Goal: Transaction & Acquisition: Purchase product/service

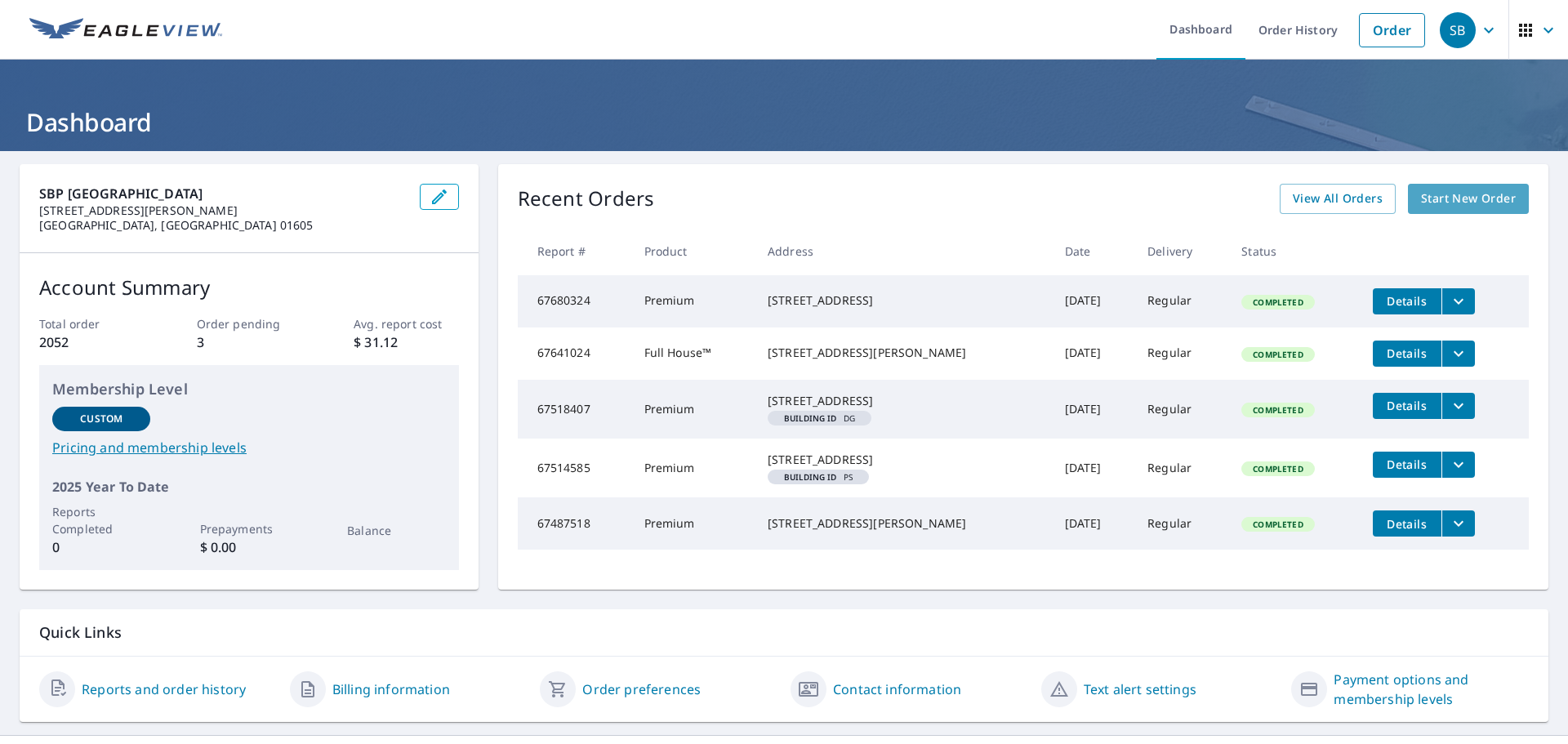
click at [1466, 186] on link "Start New Order" at bounding box center [1468, 199] width 121 height 31
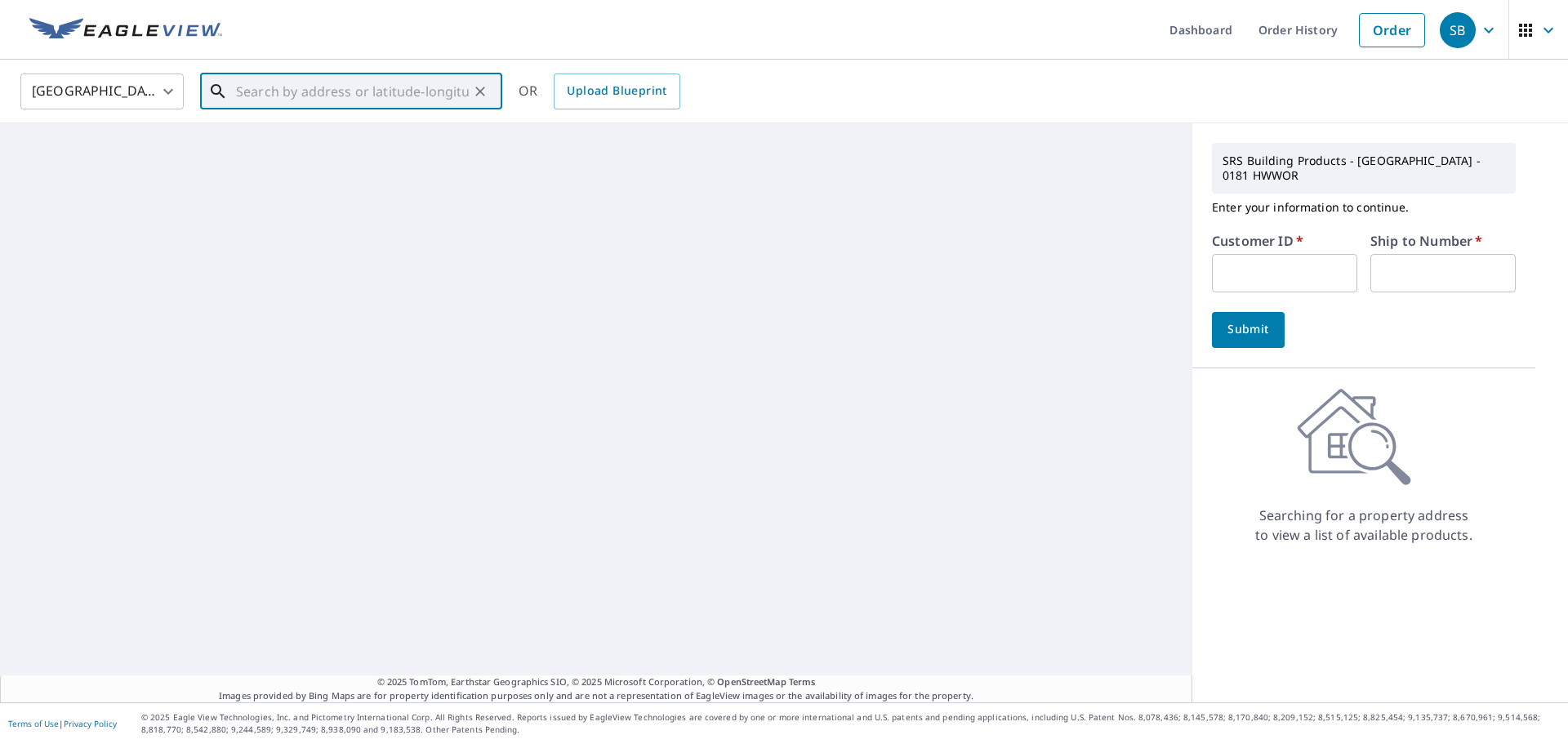
click at [298, 96] on input "text" at bounding box center [353, 92] width 233 height 46
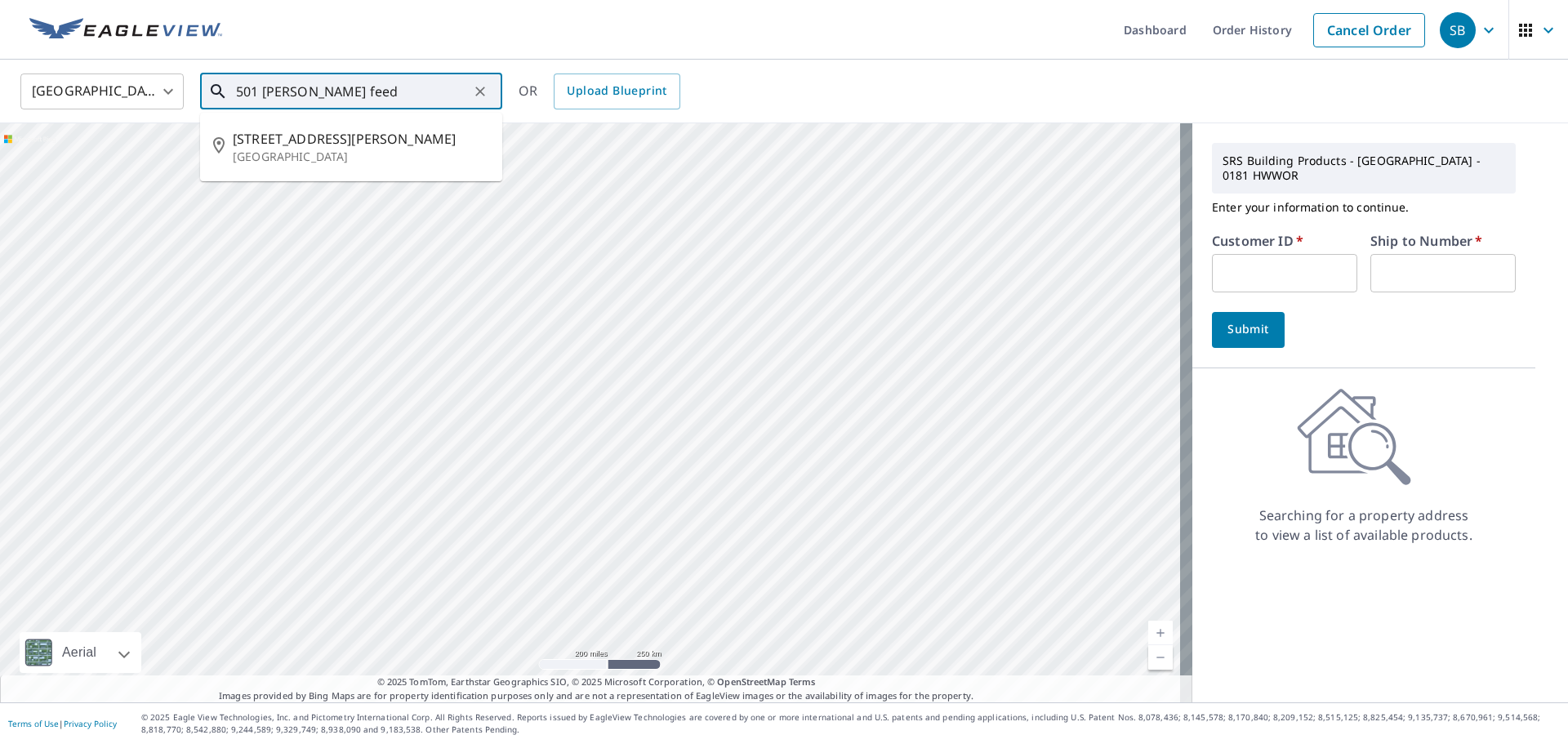
click at [331, 147] on span "[STREET_ADDRESS][PERSON_NAME]" at bounding box center [361, 139] width 257 height 20
type input "[STREET_ADDRESS][PERSON_NAME]"
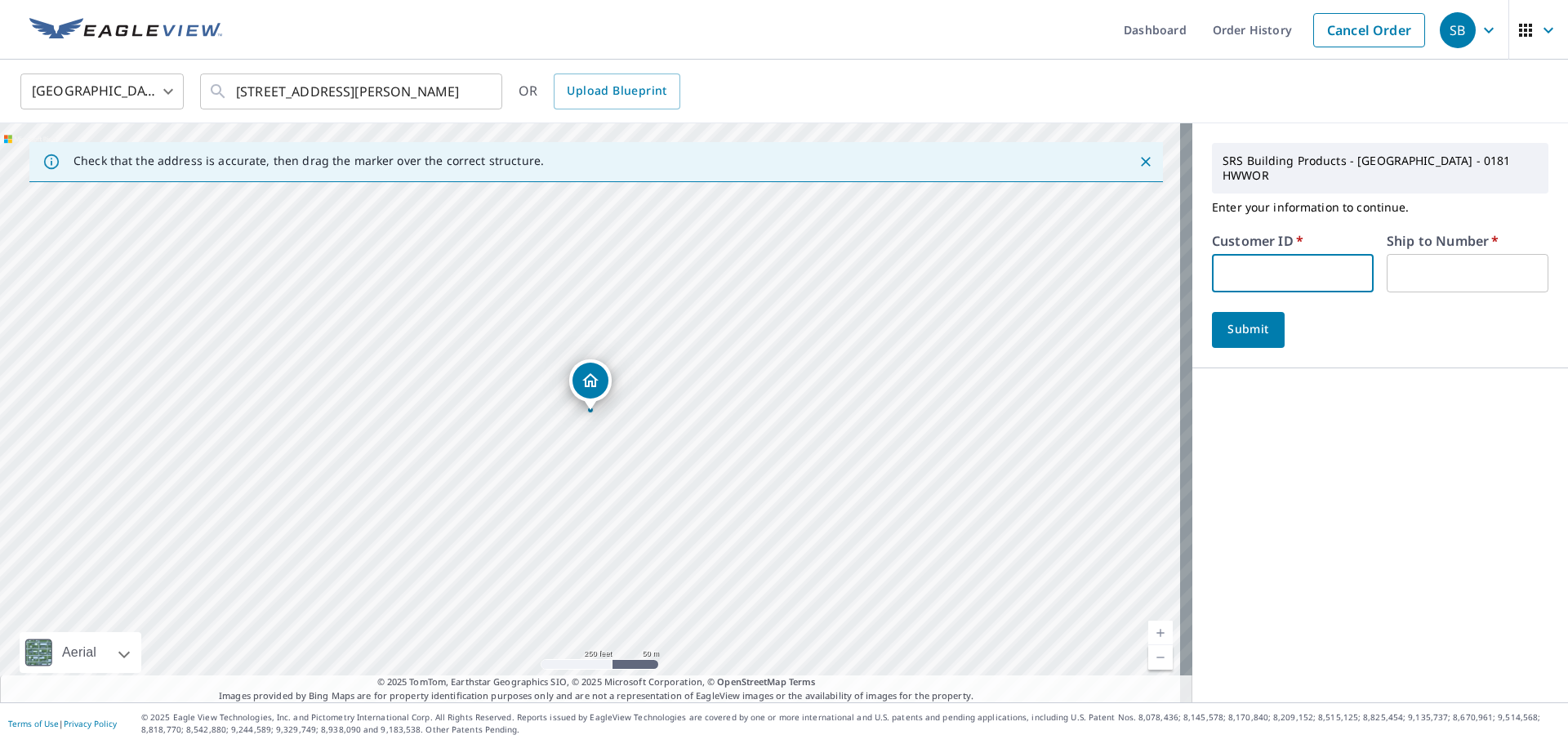
click at [1232, 265] on input "text" at bounding box center [1293, 273] width 161 height 38
type input "hcr181"
drag, startPoint x: 1416, startPoint y: 258, endPoint x: 1421, endPoint y: 270, distance: 13.0
click at [1416, 258] on input "text" at bounding box center [1468, 273] width 161 height 38
type input "1"
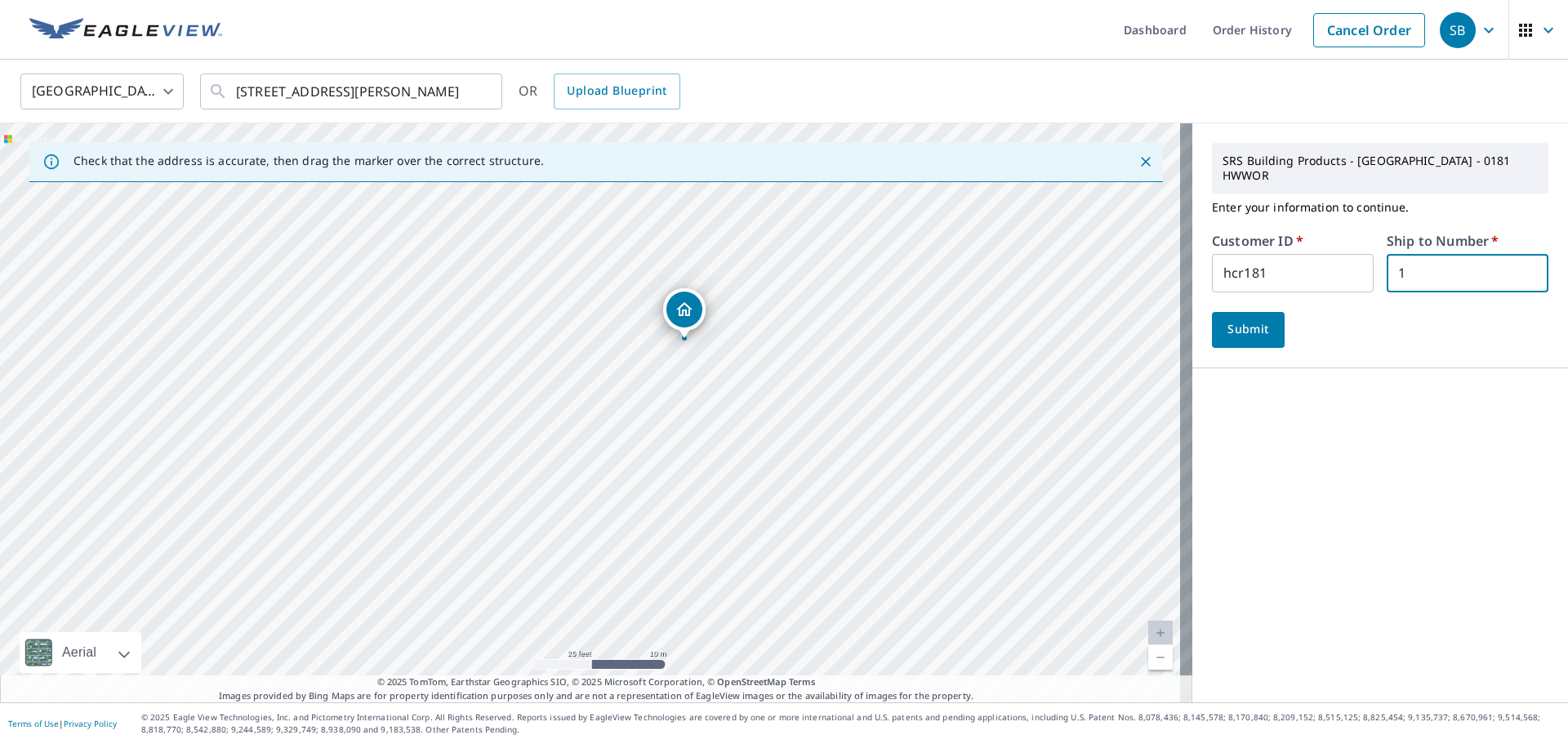
drag, startPoint x: 498, startPoint y: 351, endPoint x: 650, endPoint y: 464, distance: 189.4
click at [650, 464] on div "[STREET_ADDRESS][PERSON_NAME]" at bounding box center [596, 412] width 1192 height 579
click at [474, 89] on icon "Clear" at bounding box center [479, 91] width 16 height 16
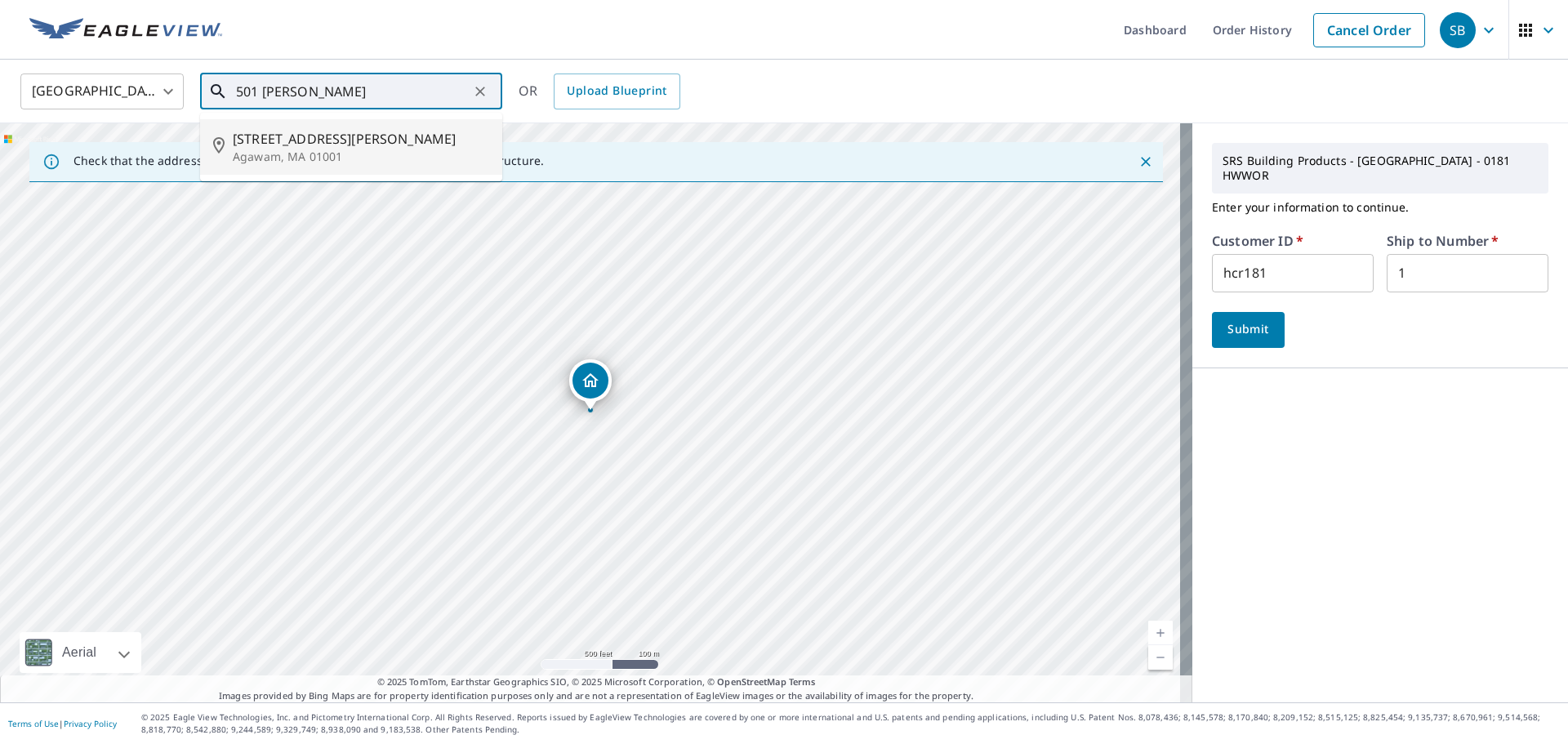
click at [275, 157] on p "Agawam, MA 01001" at bounding box center [361, 156] width 257 height 16
type input "[STREET_ADDRESS][PERSON_NAME]"
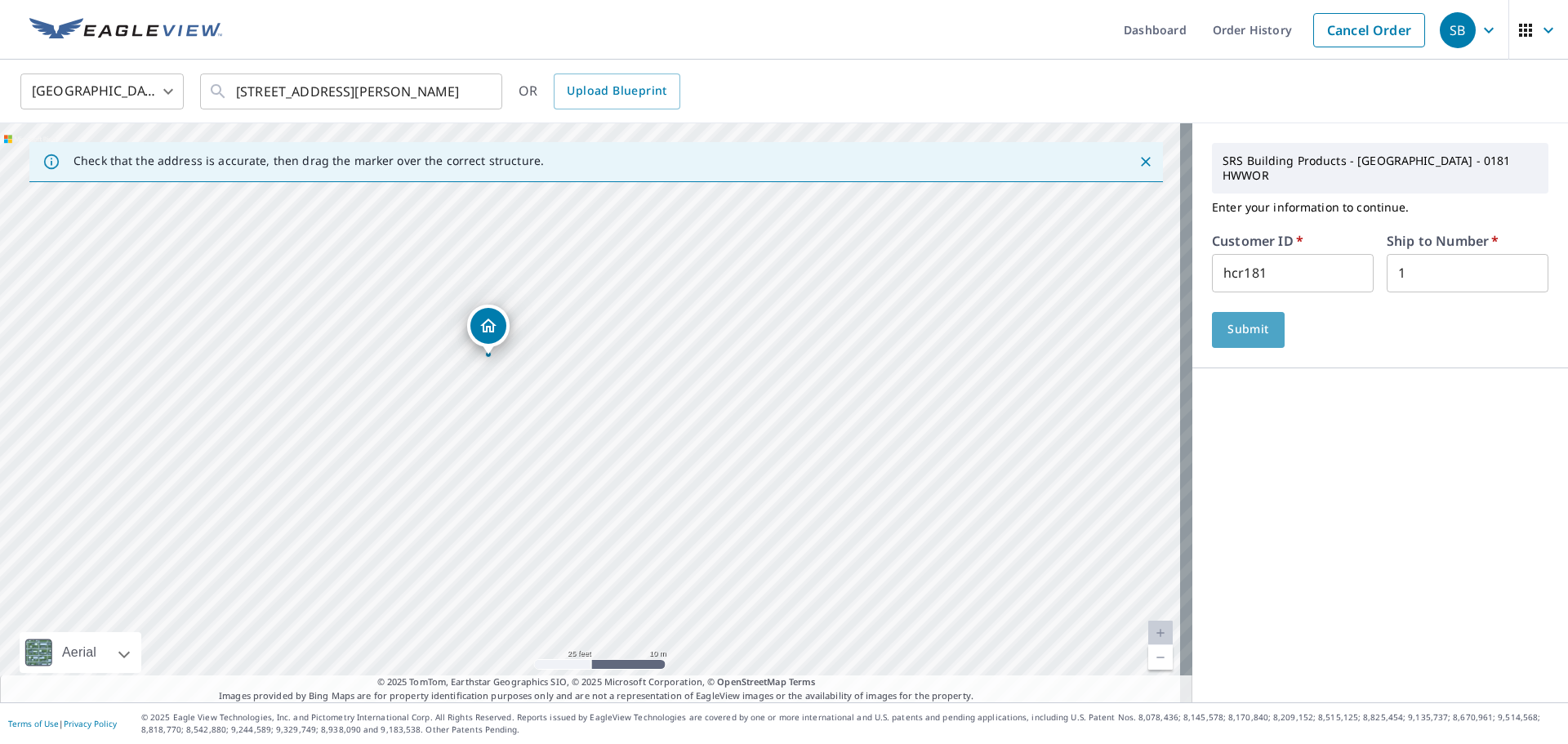
click at [1252, 320] on span "Submit" at bounding box center [1248, 330] width 47 height 20
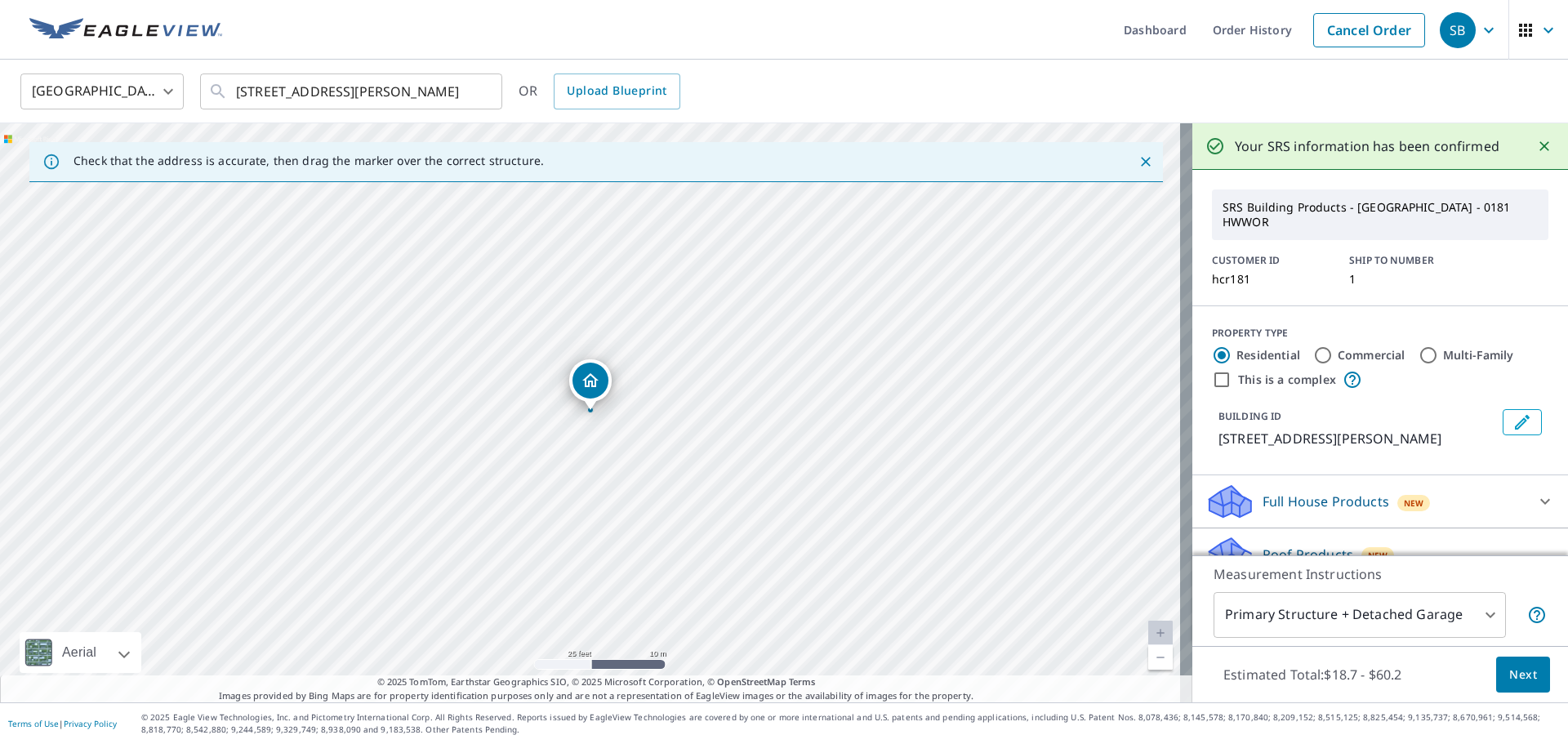
scroll to position [82, 0]
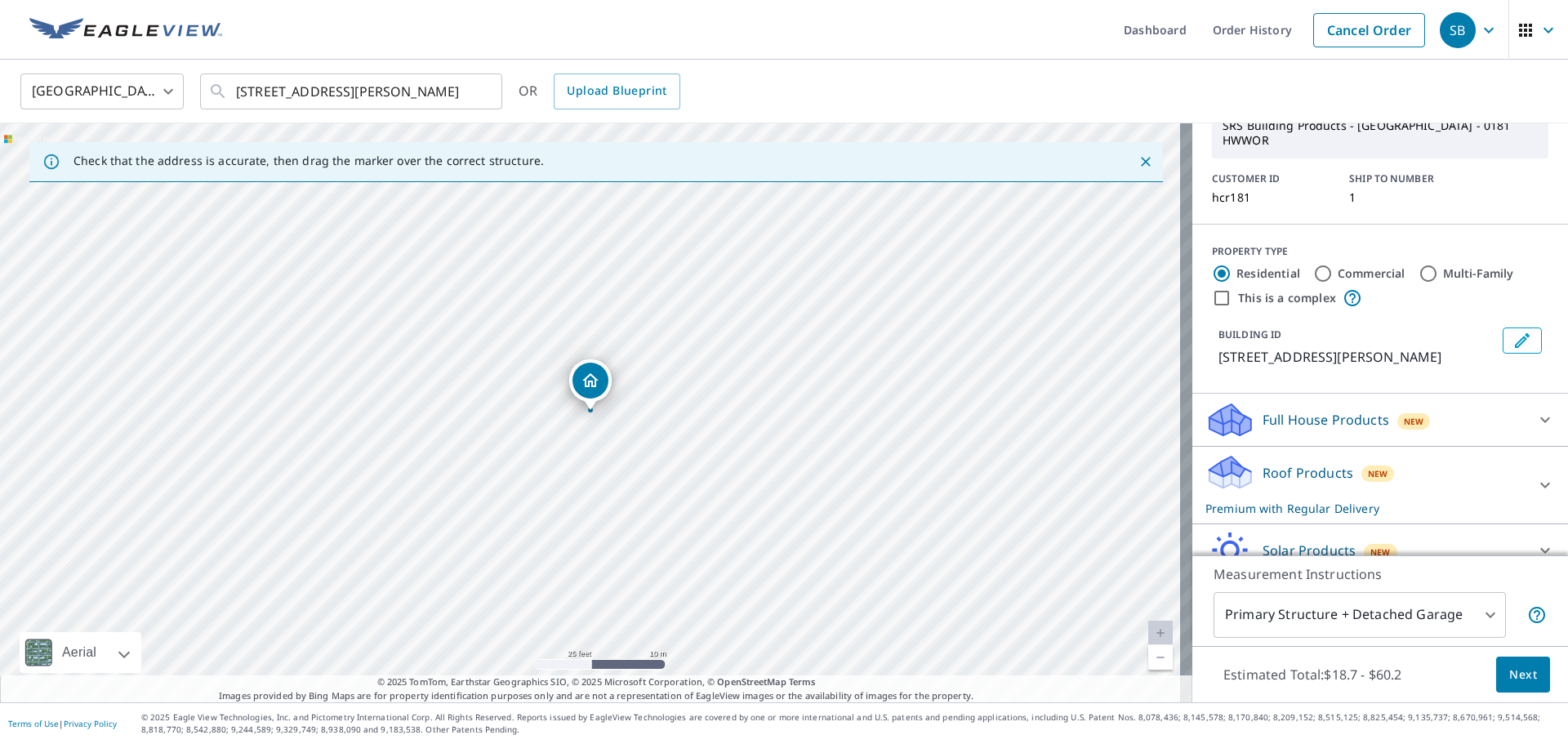
click at [1540, 483] on icon at bounding box center [1545, 486] width 10 height 6
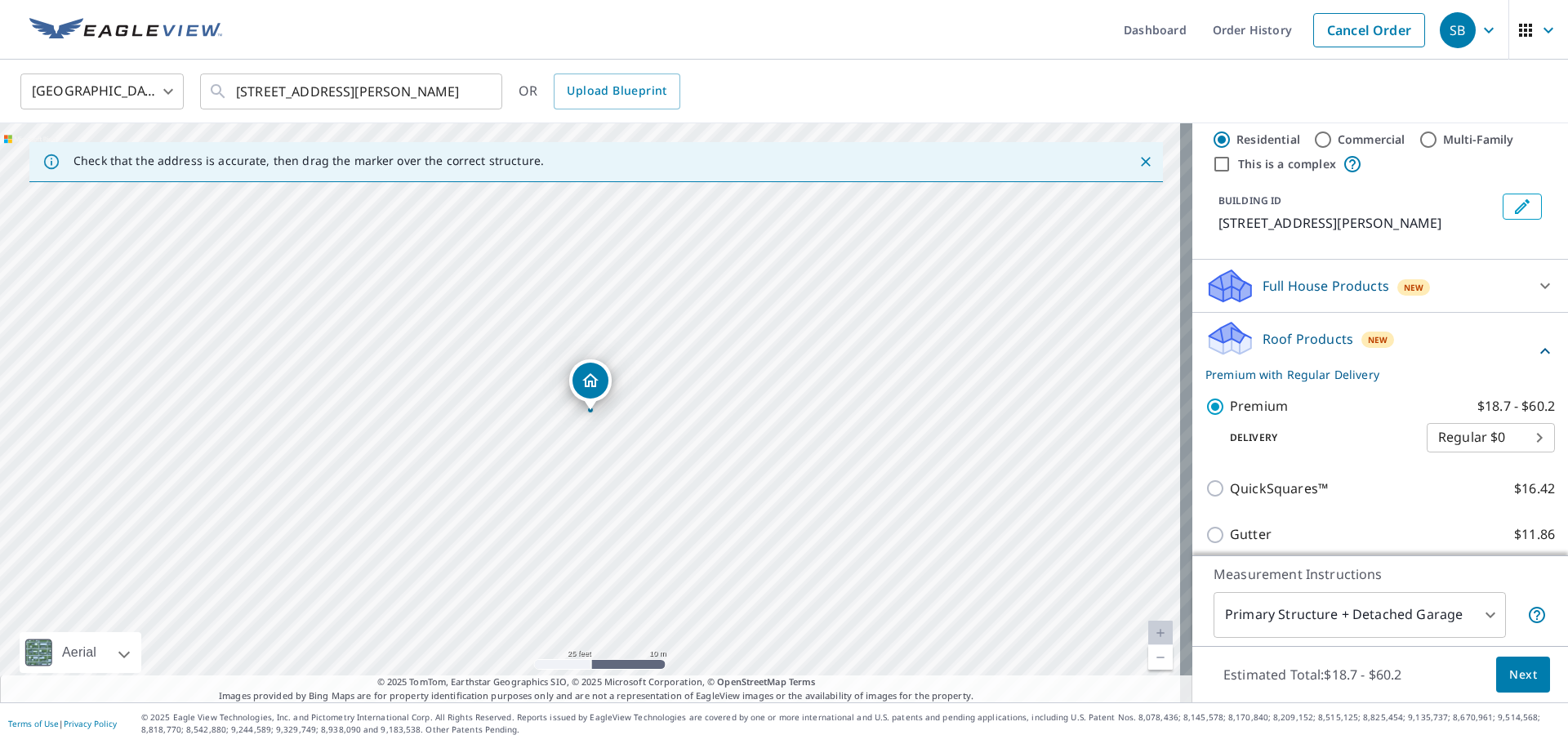
scroll to position [245, 0]
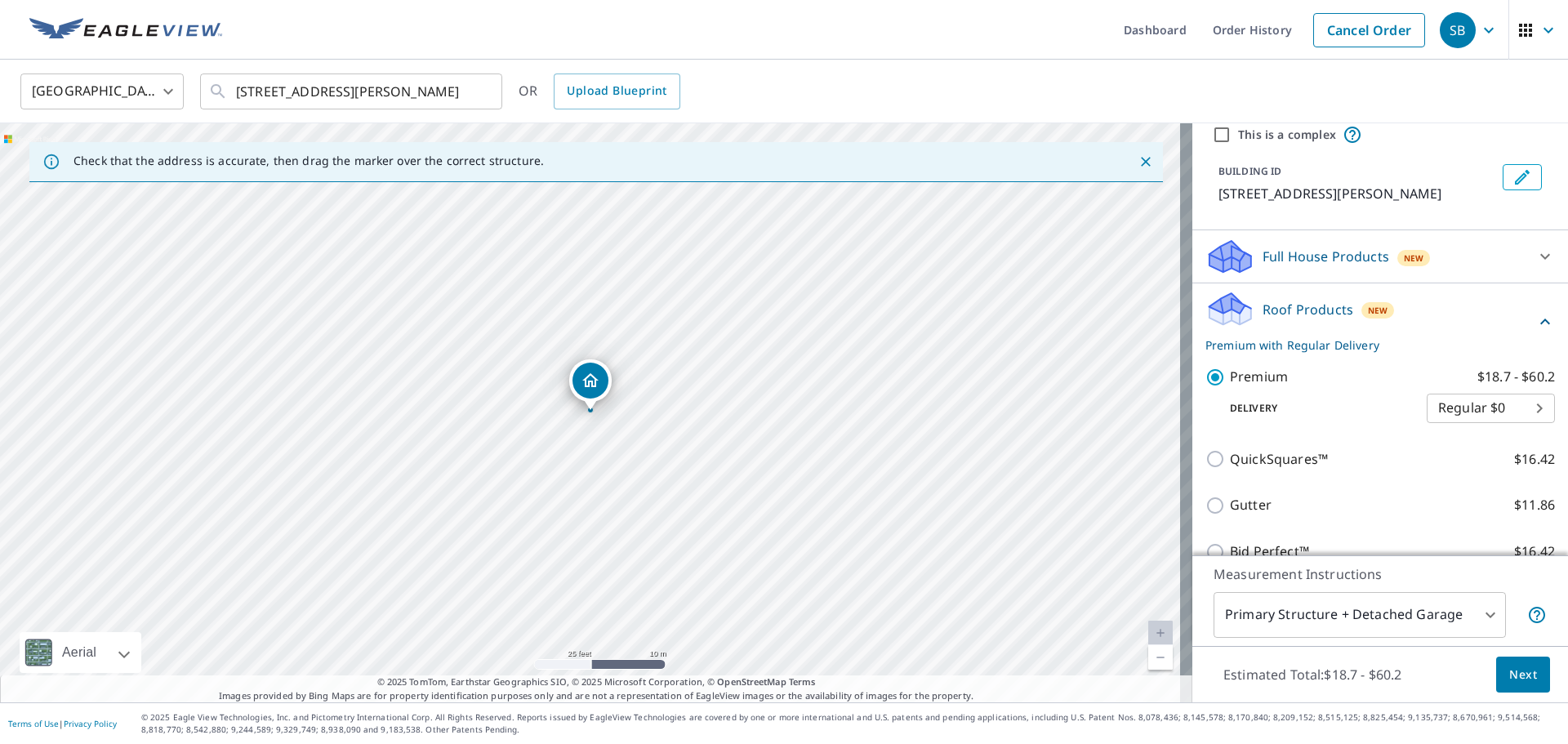
click at [1509, 675] on span "Next" at bounding box center [1523, 675] width 28 height 20
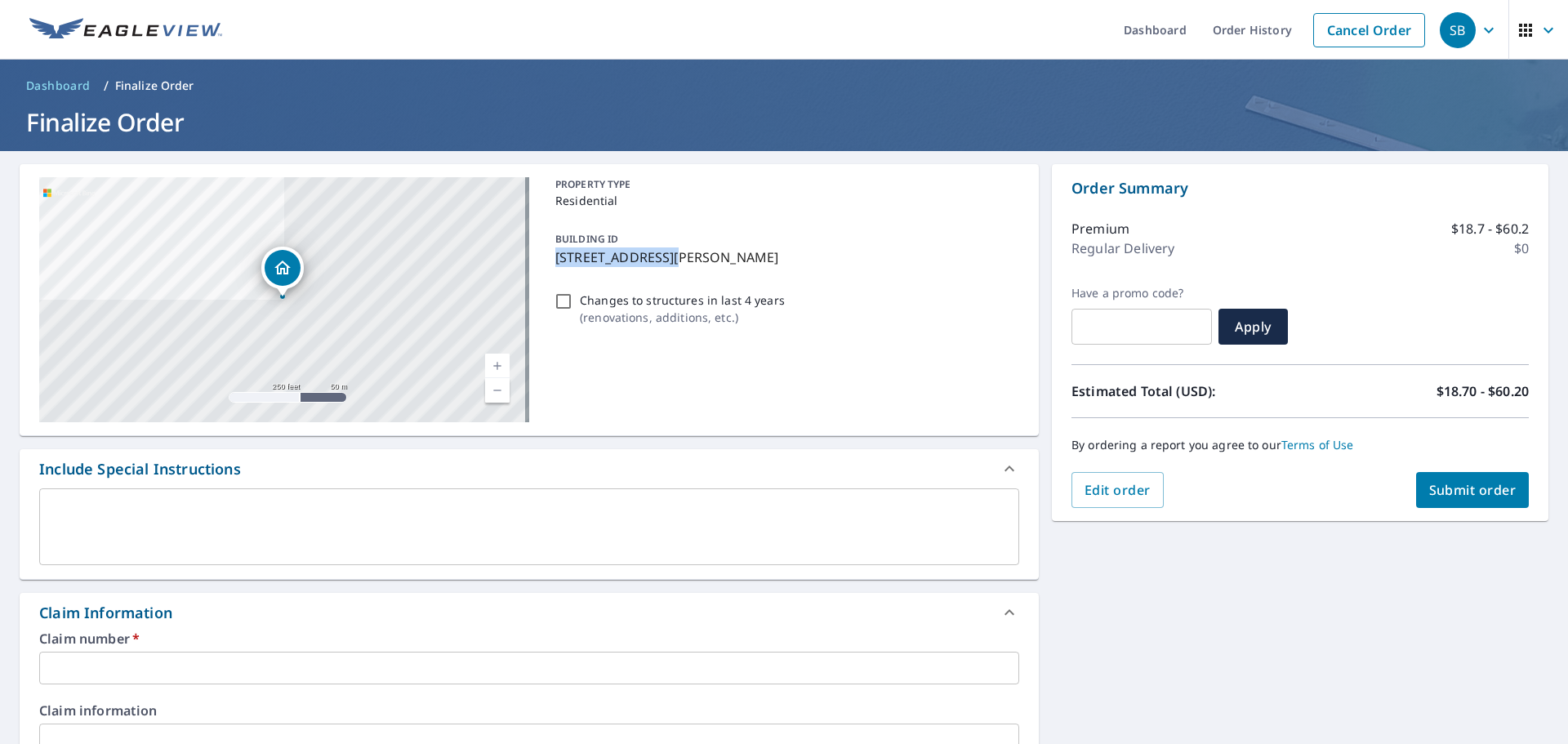
drag, startPoint x: 670, startPoint y: 261, endPoint x: 552, endPoint y: 264, distance: 118.0
click at [555, 264] on p "[STREET_ADDRESS][PERSON_NAME]" at bounding box center [784, 257] width 457 height 20
checkbox input "true"
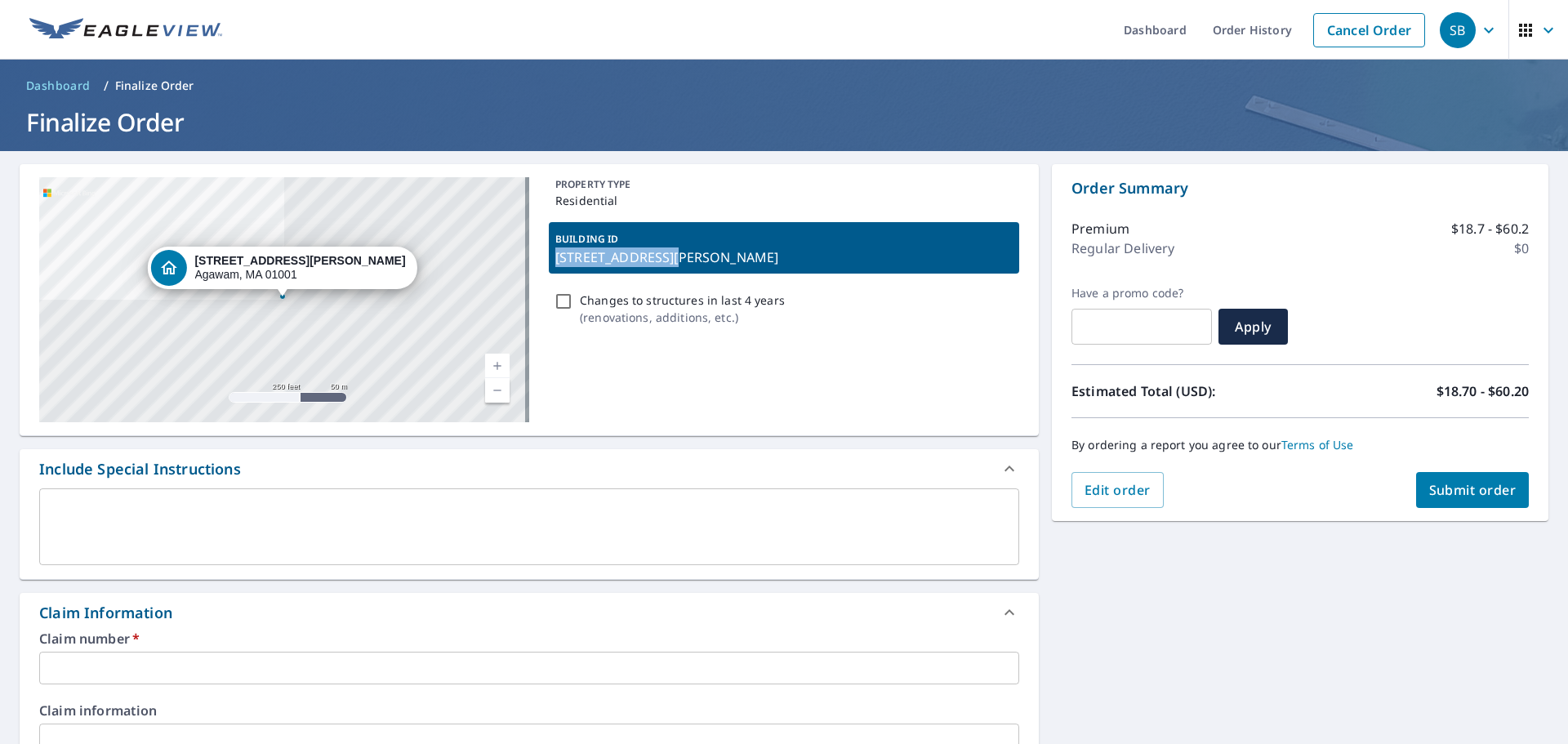
copy p "[STREET_ADDRESS][PERSON_NAME],"
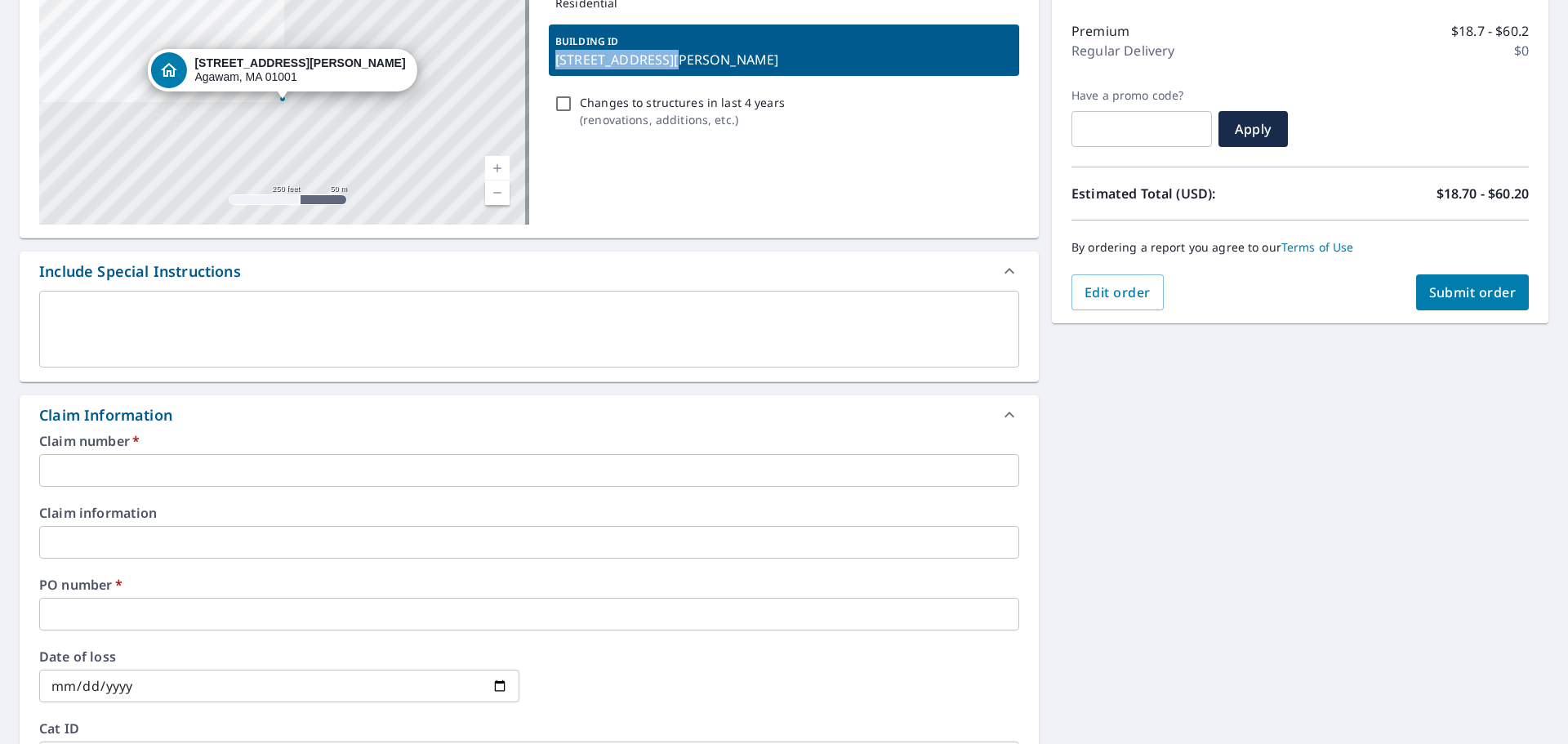
scroll to position [245, 0]
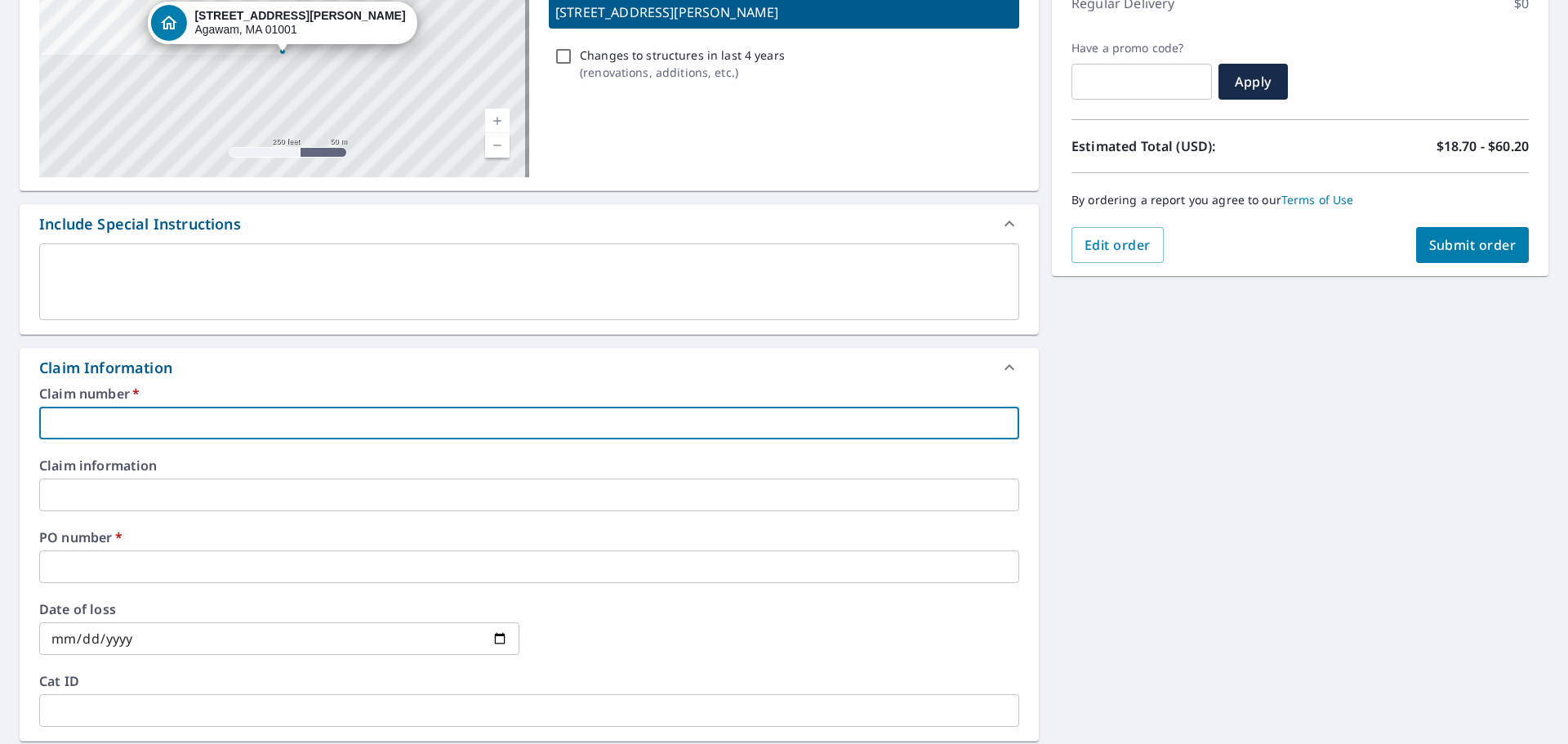
click at [50, 427] on input "text" at bounding box center [529, 423] width 980 height 32
paste input "[STREET_ADDRESS][PERSON_NAME],"
type input "[STREET_ADDRESS][PERSON_NAME],"
checkbox input "true"
type input "[STREET_ADDRESS][PERSON_NAME],"
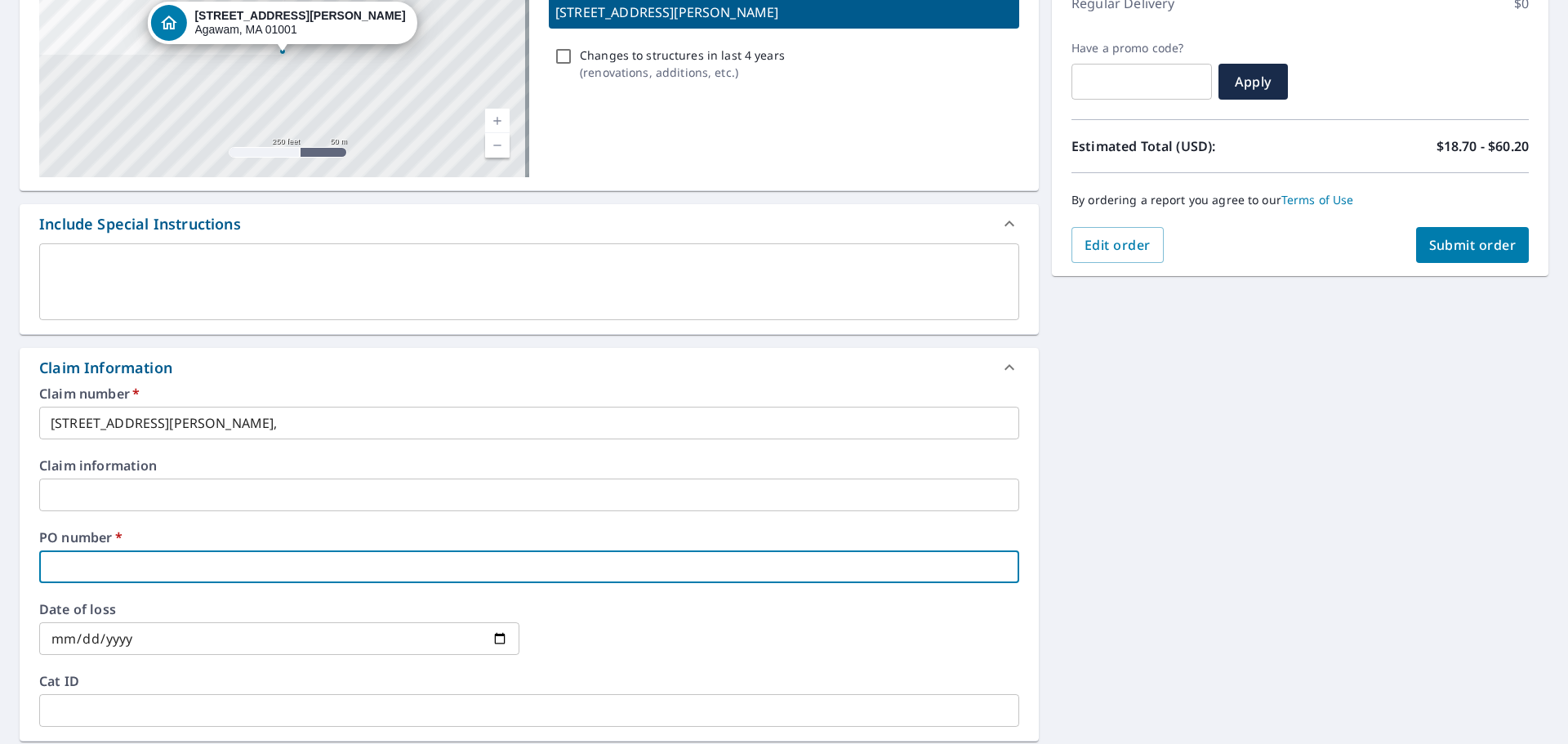
click at [75, 576] on input "text" at bounding box center [529, 567] width 980 height 32
paste input "[STREET_ADDRESS][PERSON_NAME],"
type input "[STREET_ADDRESS][PERSON_NAME],"
checkbox input "true"
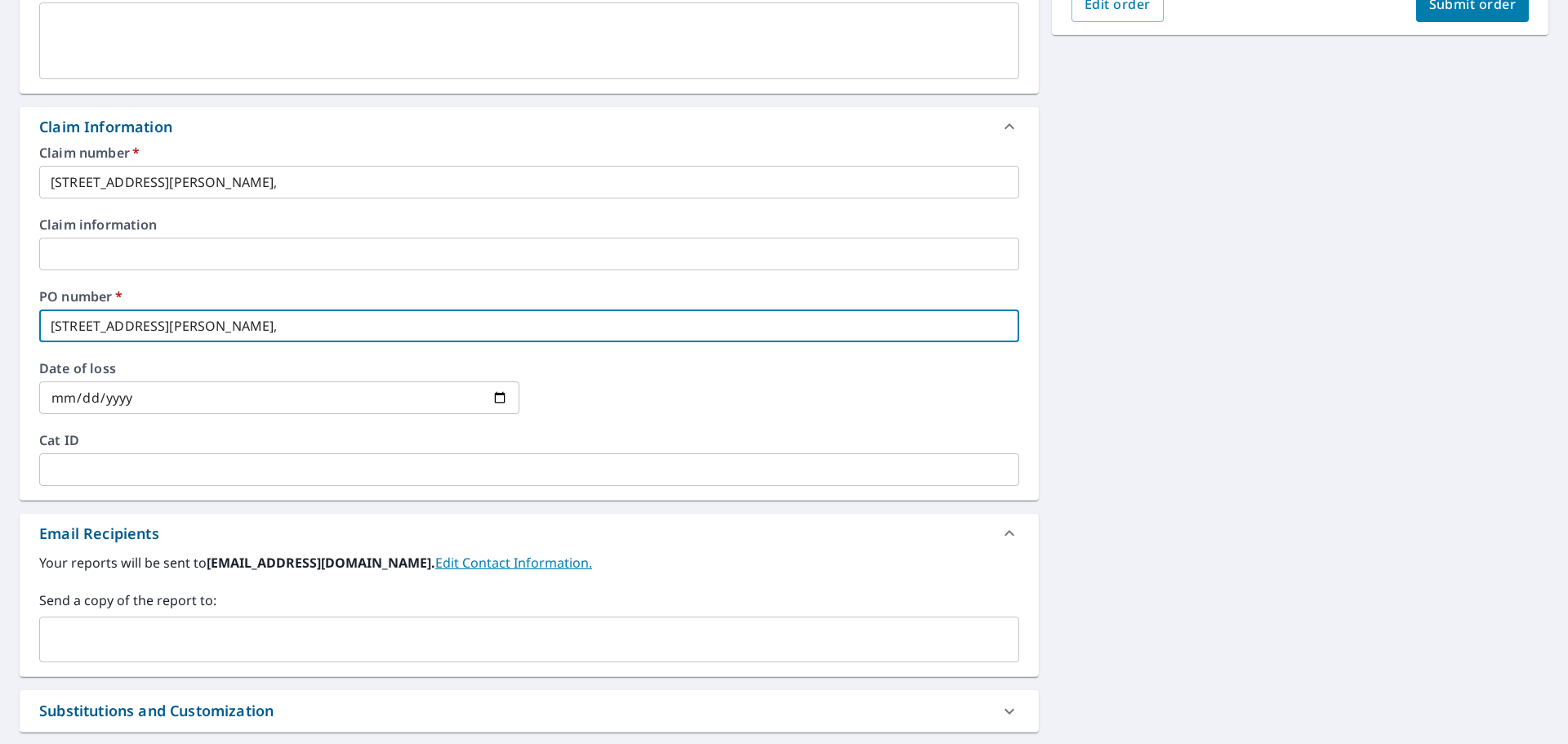
scroll to position [491, 0]
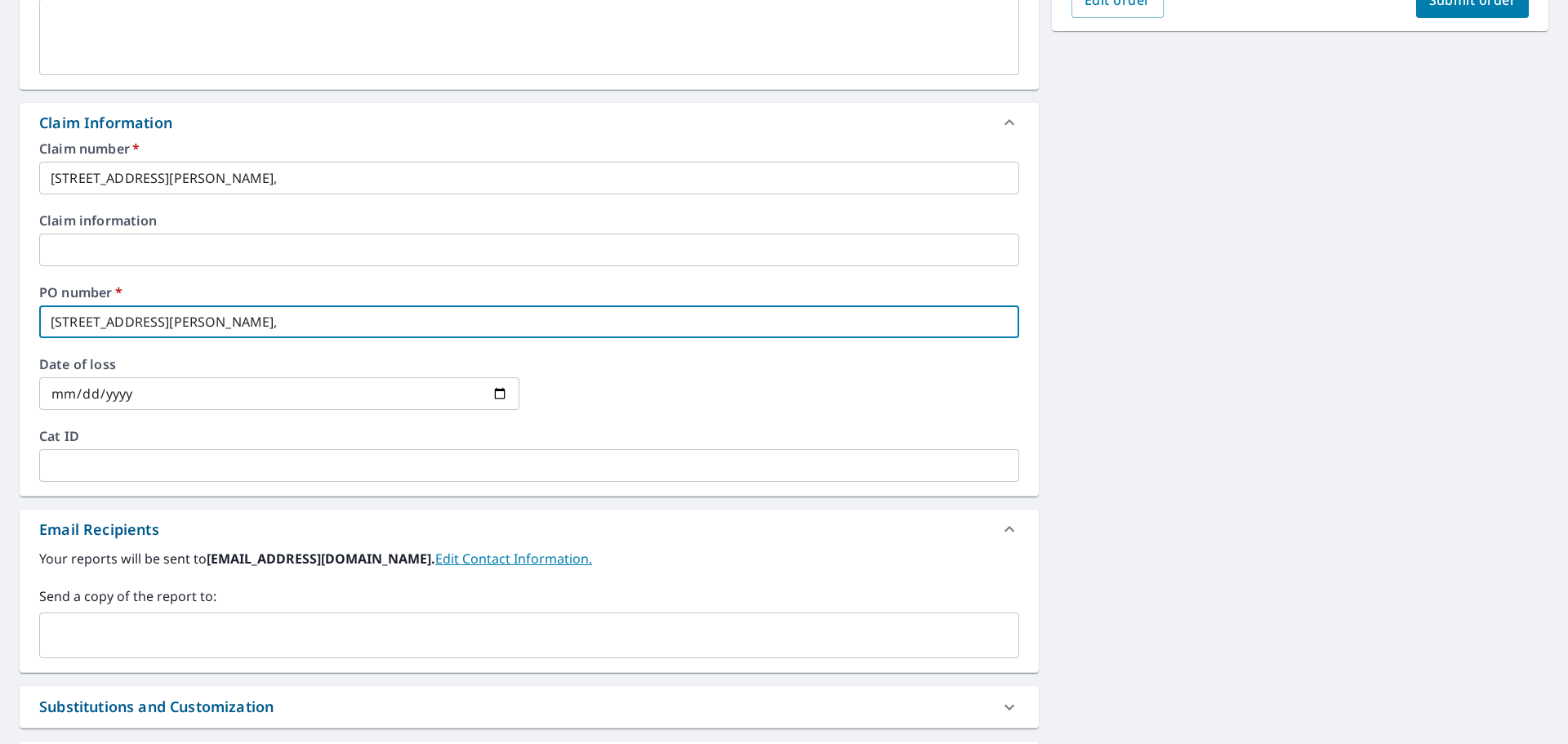
type input "[STREET_ADDRESS][PERSON_NAME],"
click at [56, 463] on input "text" at bounding box center [529, 465] width 980 height 32
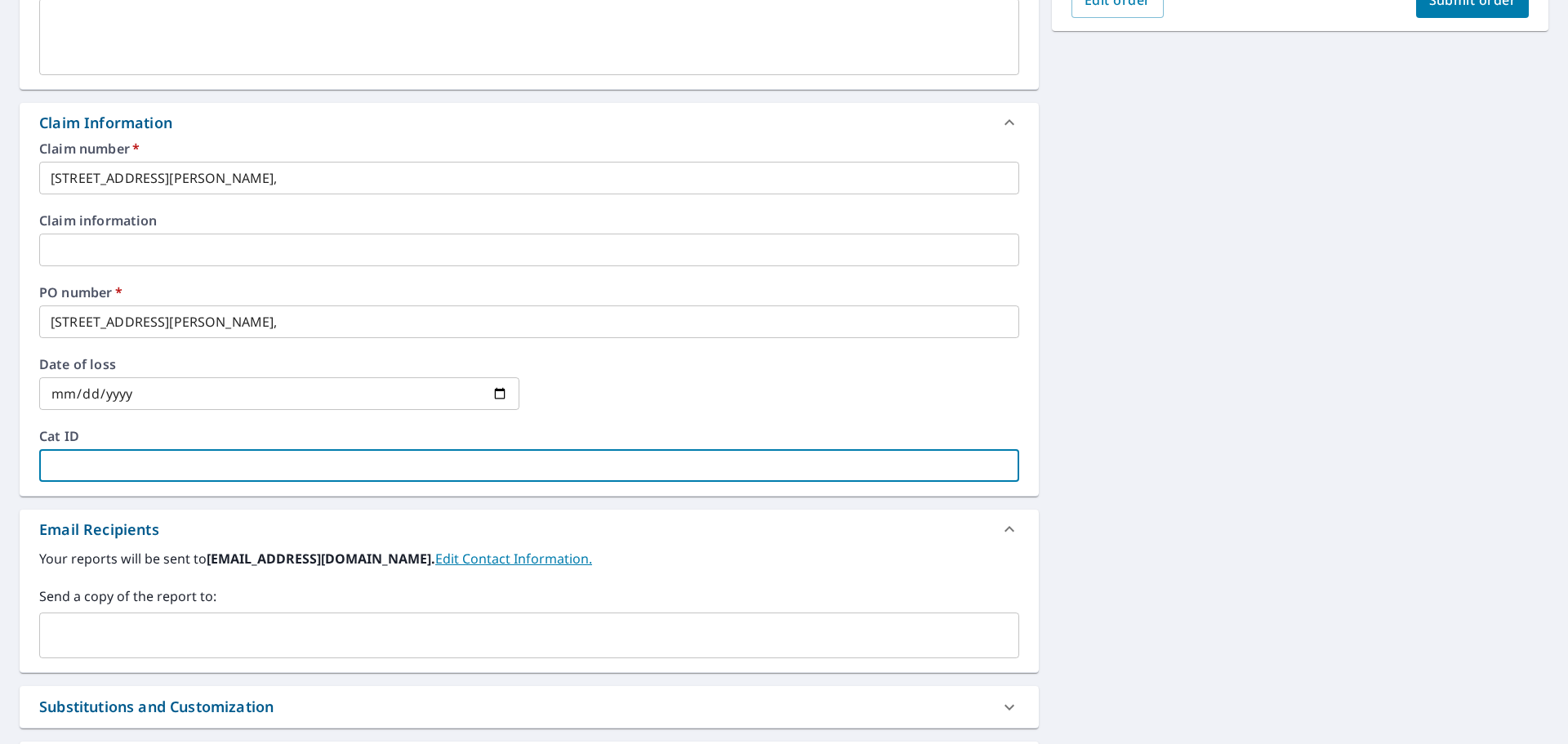
type input "h"
checkbox input "true"
drag, startPoint x: 89, startPoint y: 472, endPoint x: 31, endPoint y: 458, distance: 59.7
click at [31, 458] on div "Claim number   * [STREET_ADDRESS][PERSON_NAME], ​ Claim information ​ PO number…" at bounding box center [529, 319] width 1019 height 354
checkbox input "true"
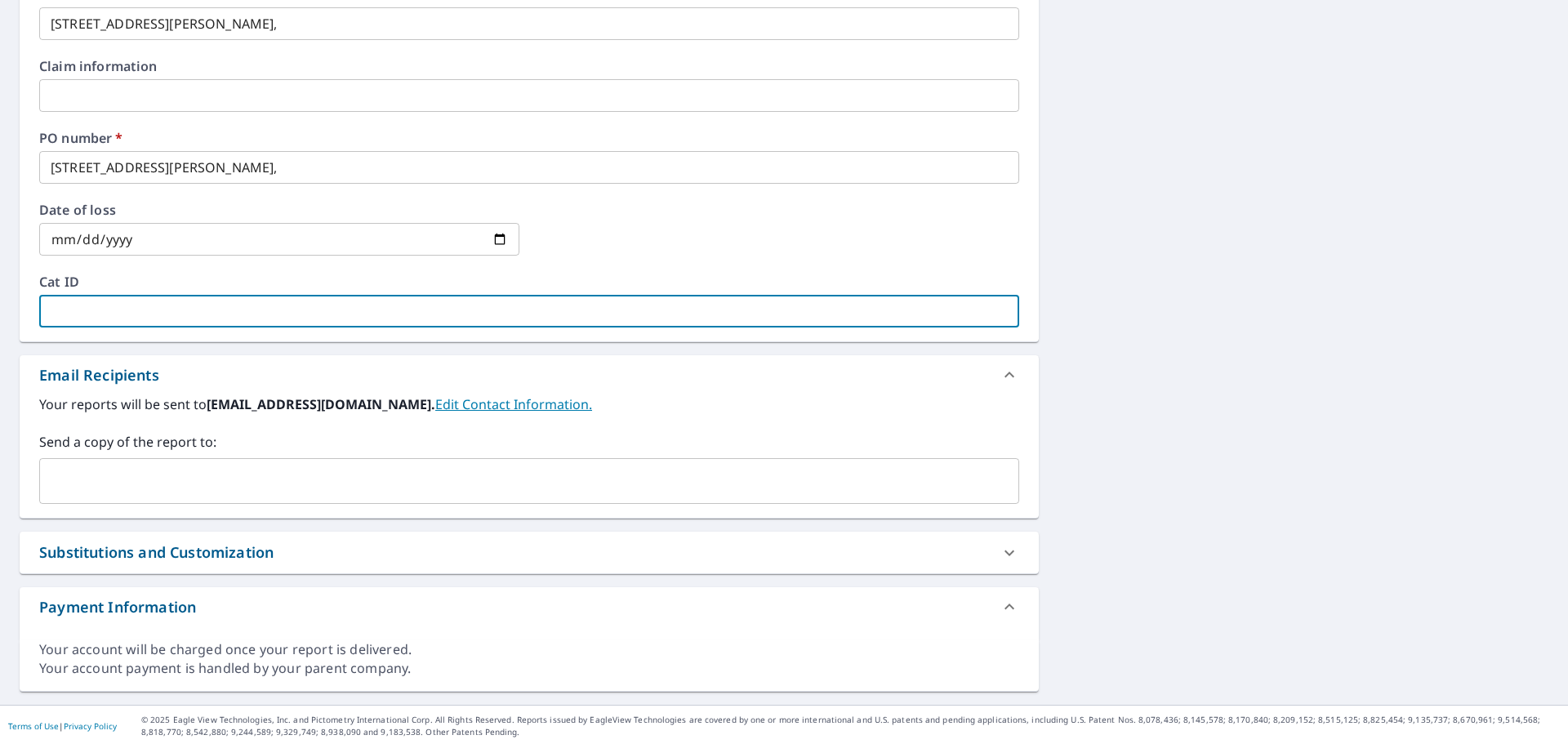
scroll to position [647, 0]
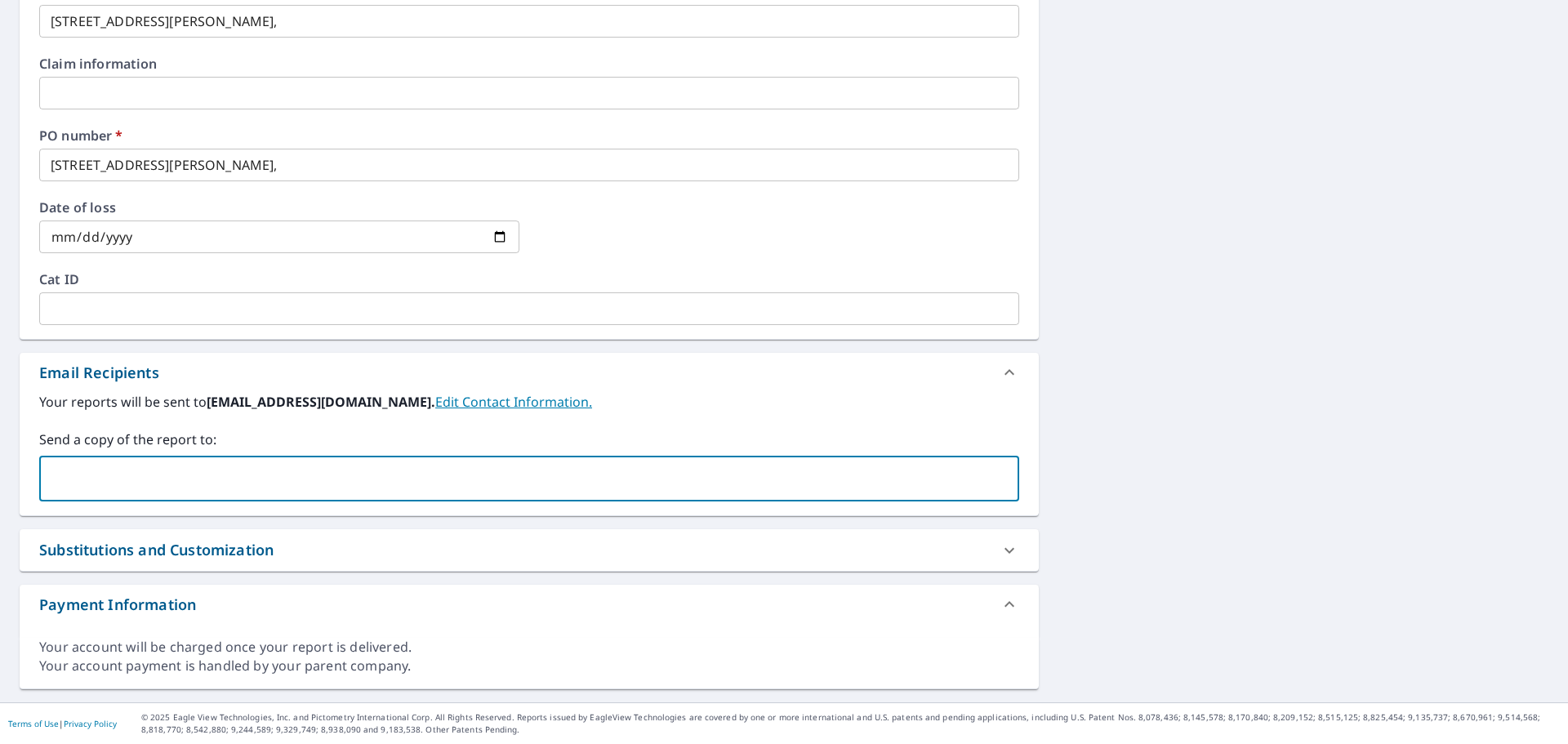
paste input "homecityroofing2428 <[EMAIL_ADDRESS][DOMAIN_NAME]>"
drag, startPoint x: 196, startPoint y: 476, endPoint x: 50, endPoint y: 476, distance: 146.0
click at [50, 476] on input "homecityroofing2428 <[EMAIL_ADDRESS][DOMAIN_NAME]>" at bounding box center [517, 479] width 941 height 31
click at [282, 476] on input "[EMAIL_ADDRESS][DOMAIN_NAME]>" at bounding box center [517, 479] width 941 height 31
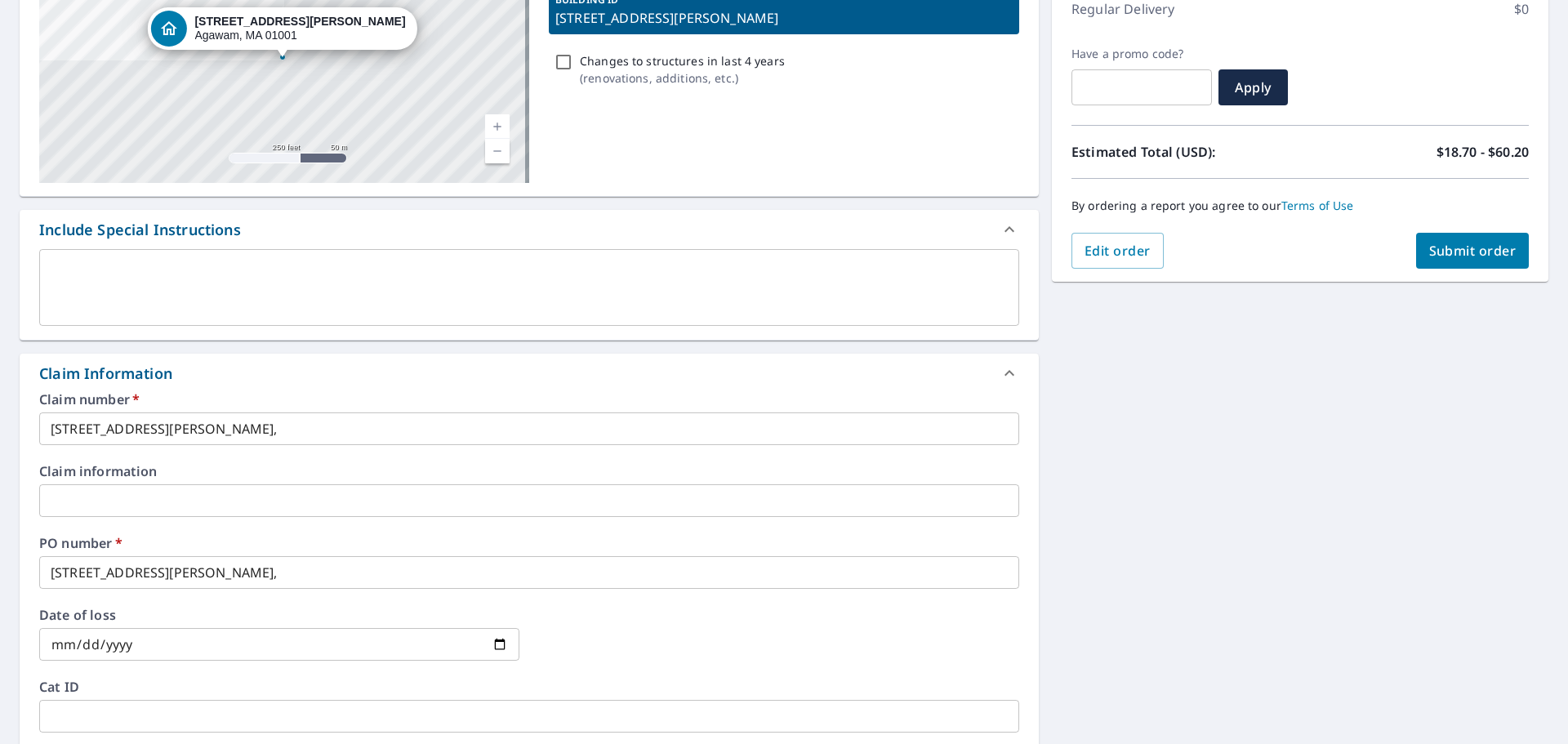
scroll to position [239, 0]
type input "[EMAIL_ADDRESS][DOMAIN_NAME]"
click at [1464, 255] on span "Submit order" at bounding box center [1472, 251] width 88 height 18
checkbox input "true"
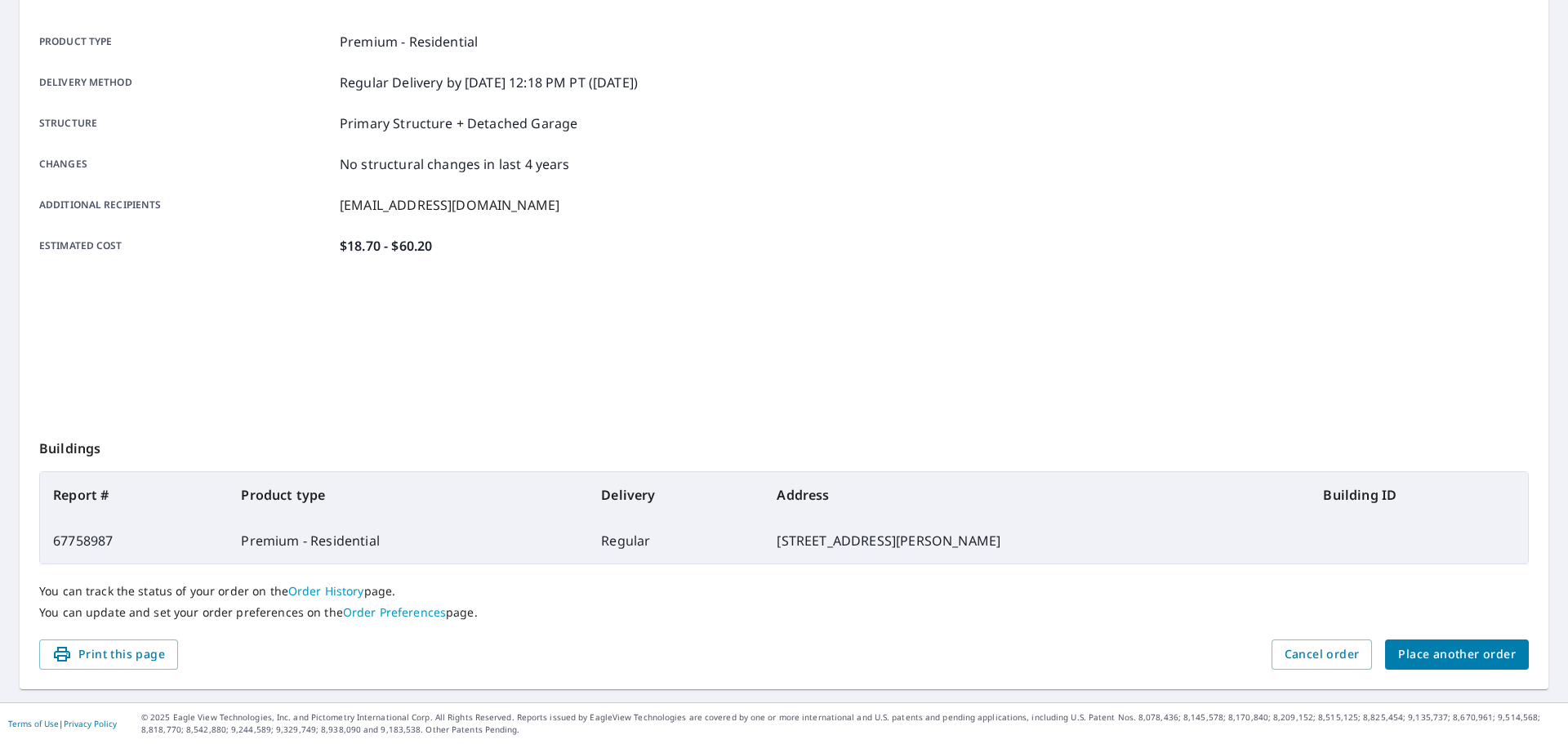
scroll to position [218, 0]
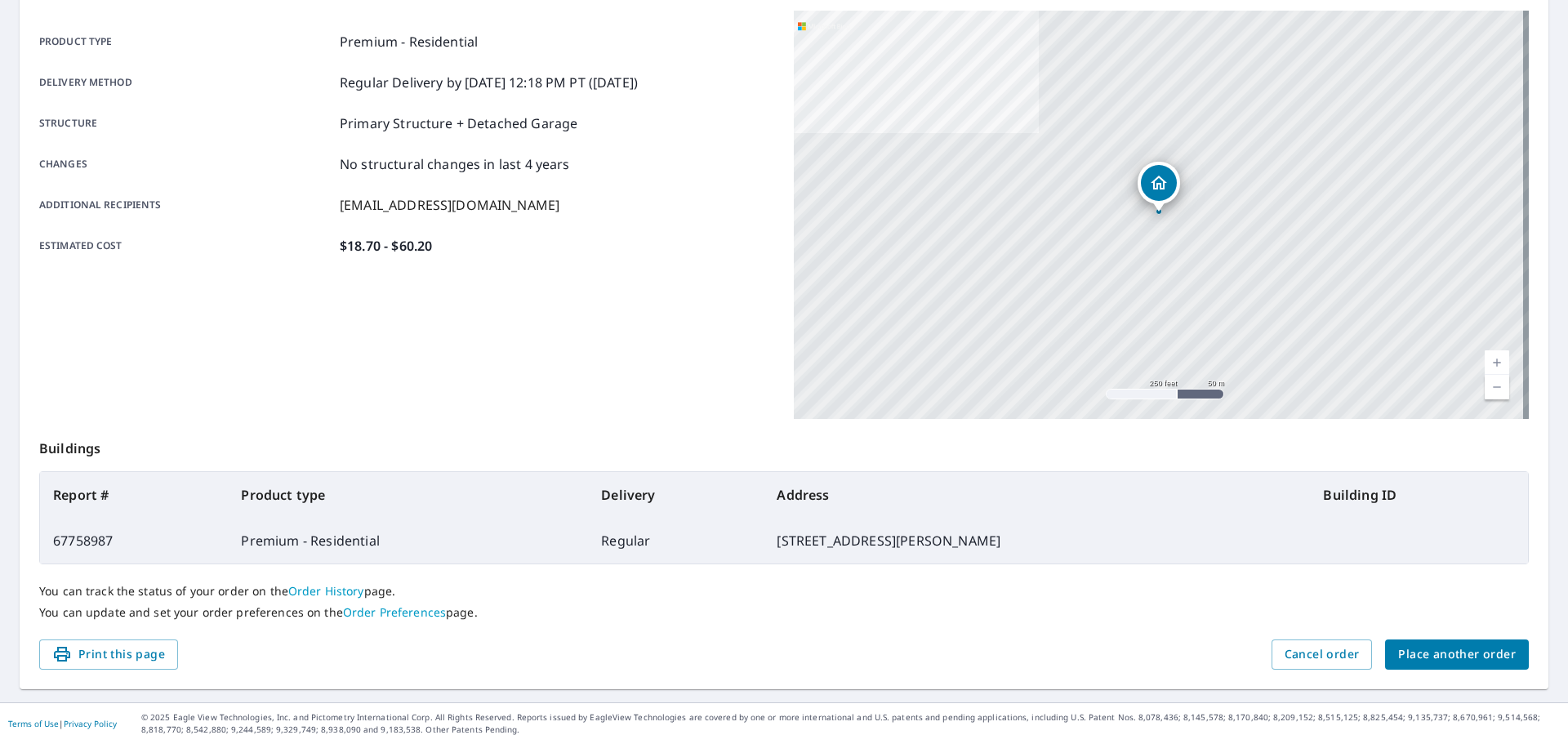
click at [1459, 655] on span "Place another order" at bounding box center [1457, 655] width 117 height 20
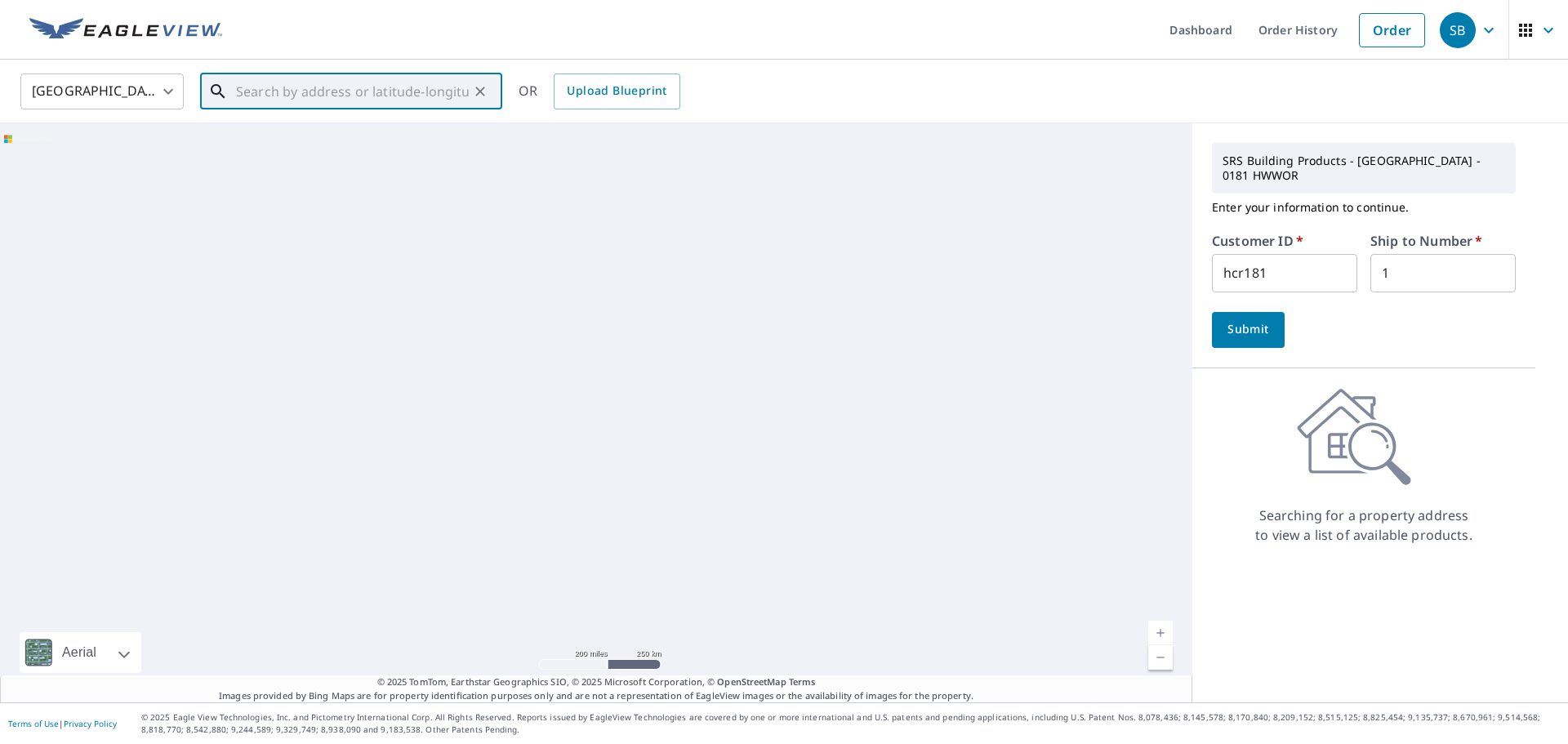
click at [330, 94] on input "text" at bounding box center [353, 92] width 233 height 46
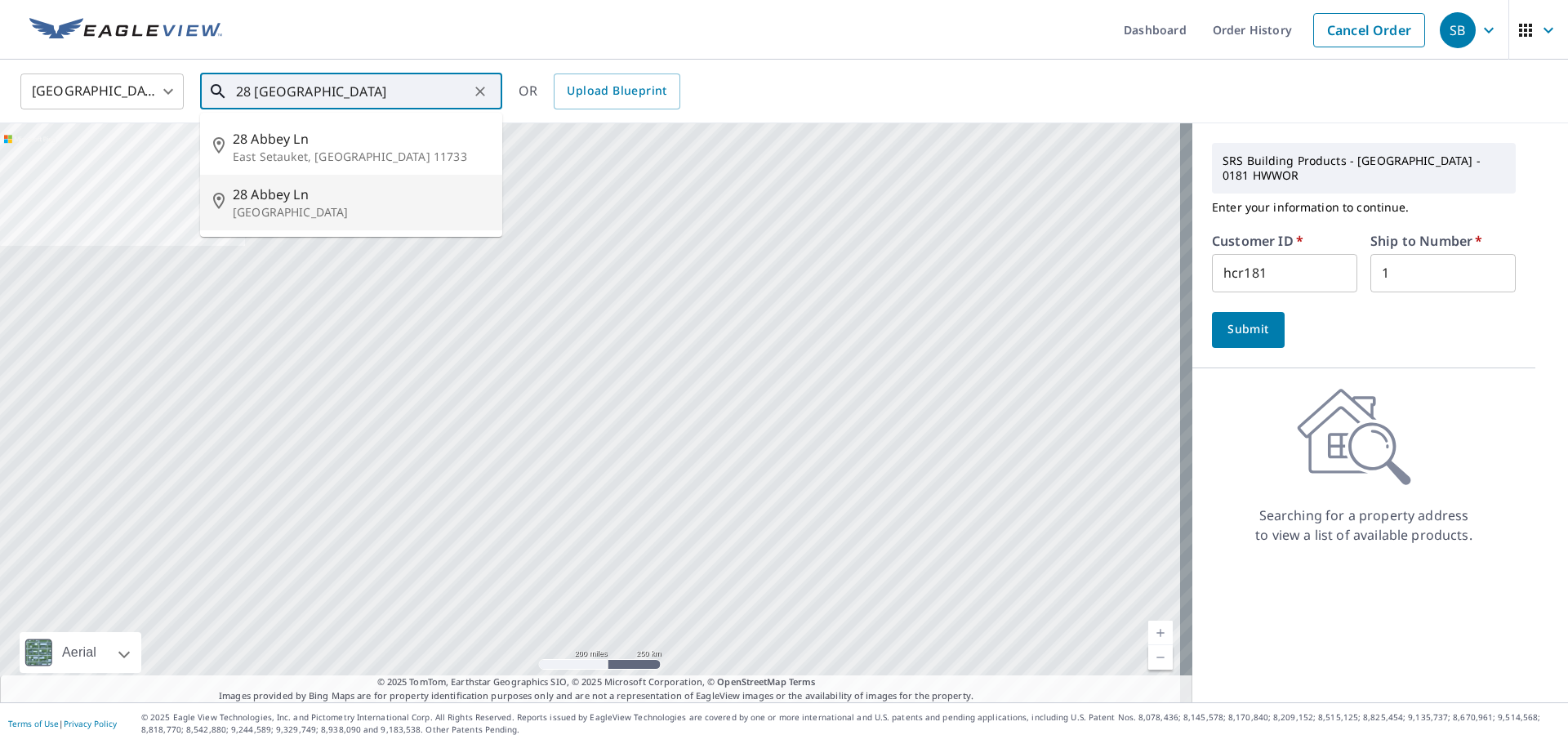
click at [316, 198] on span "28 Abbey Ln" at bounding box center [361, 194] width 257 height 20
type input "[STREET_ADDRESS]"
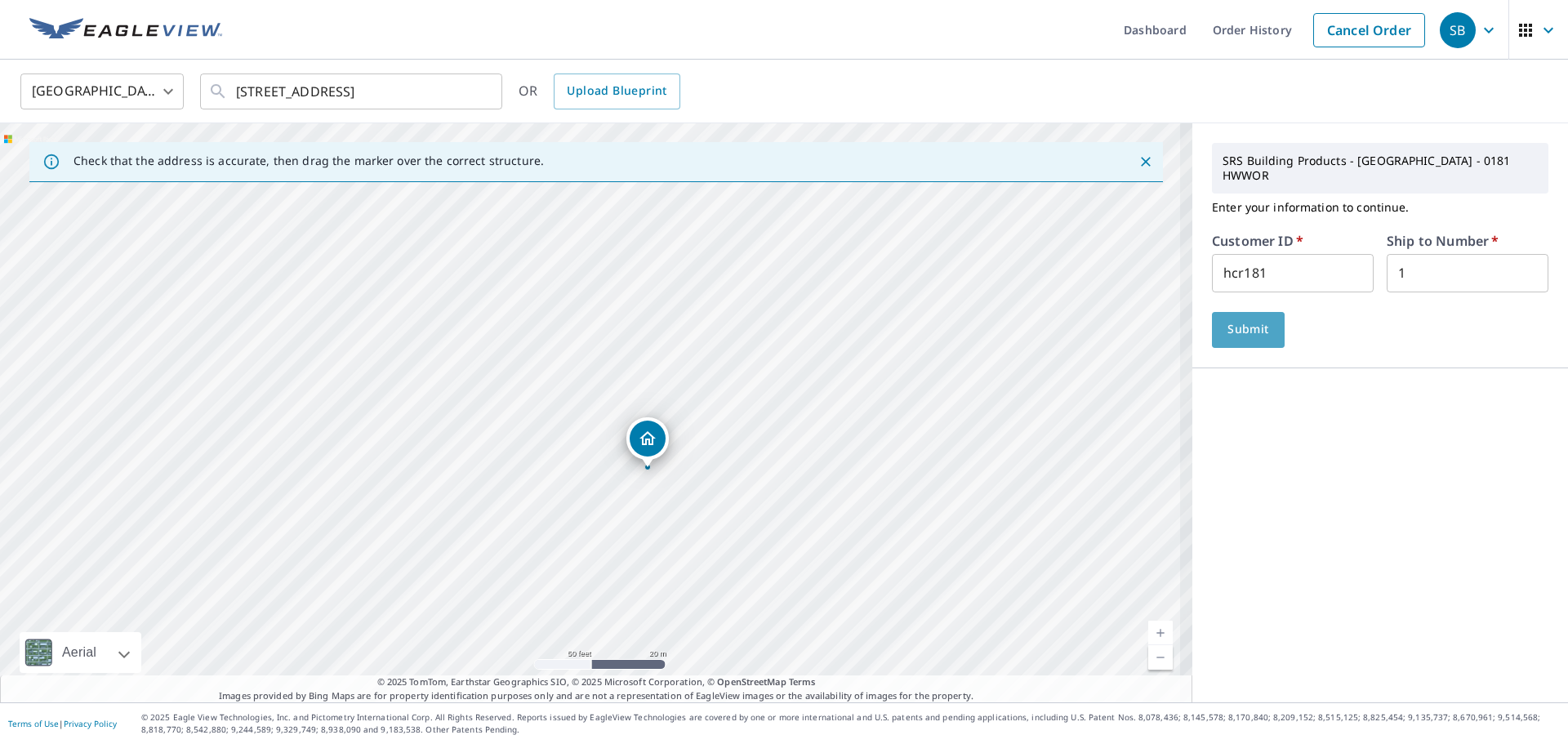
click at [1225, 320] on span "Submit" at bounding box center [1248, 330] width 47 height 20
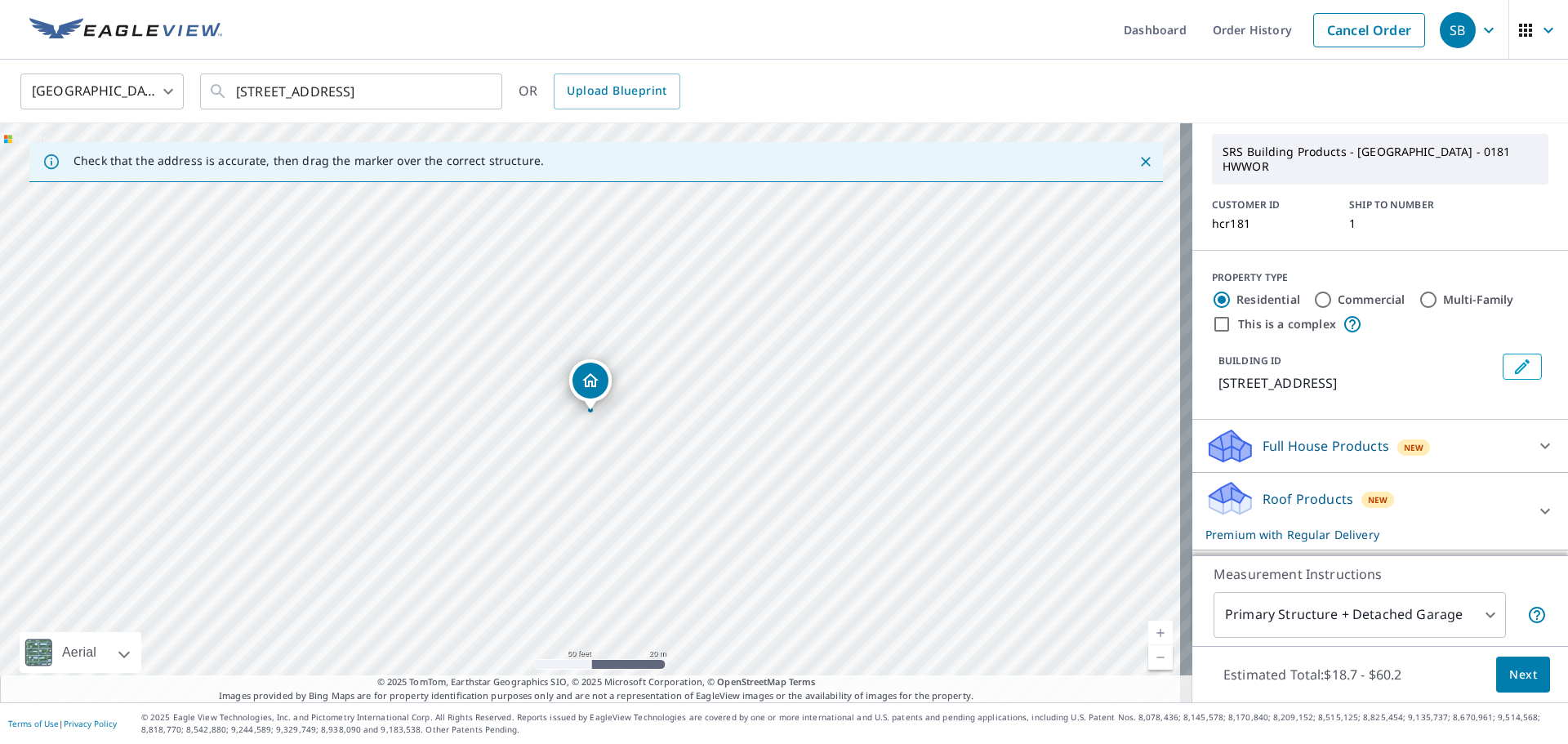
scroll to position [82, 0]
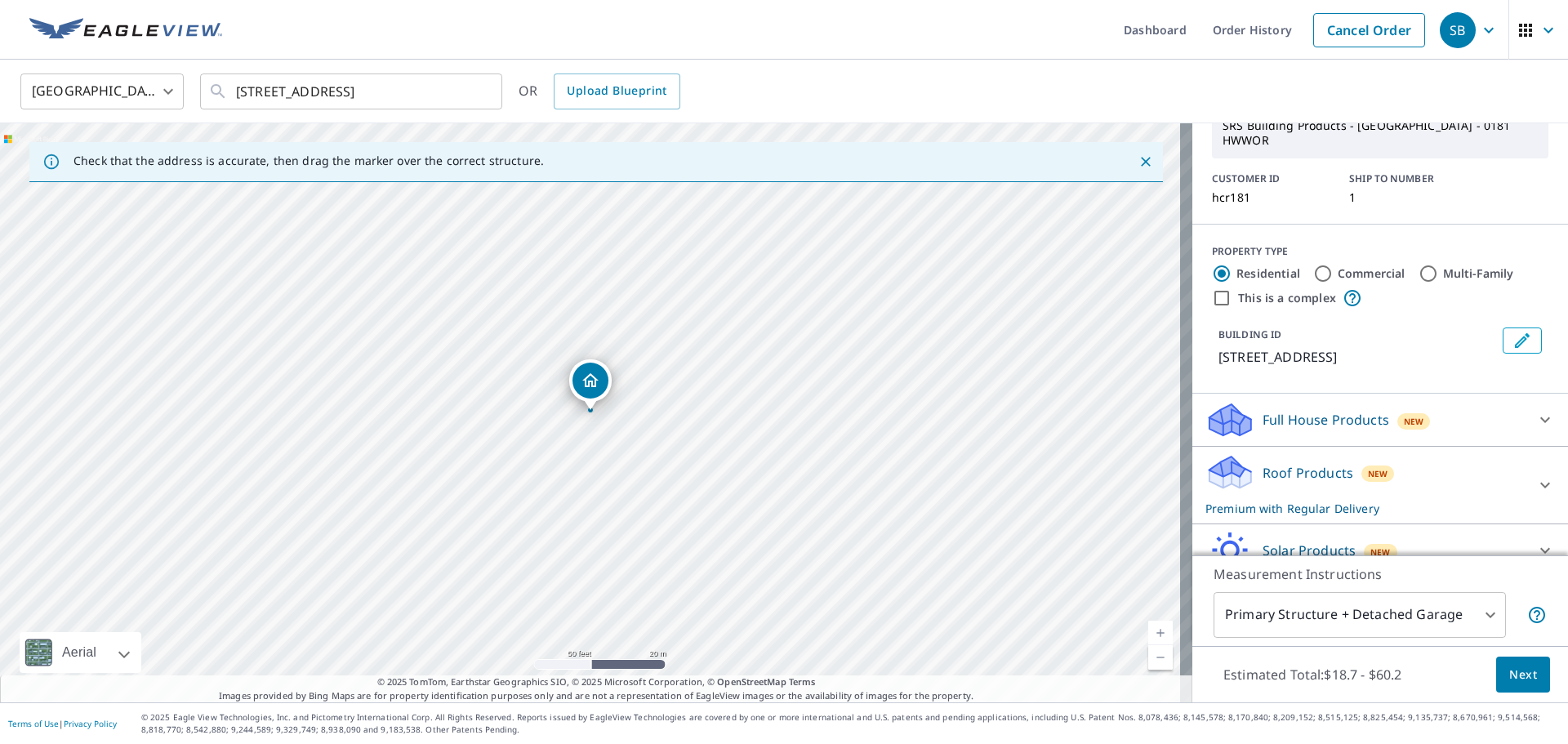
click at [1540, 489] on icon at bounding box center [1545, 486] width 10 height 6
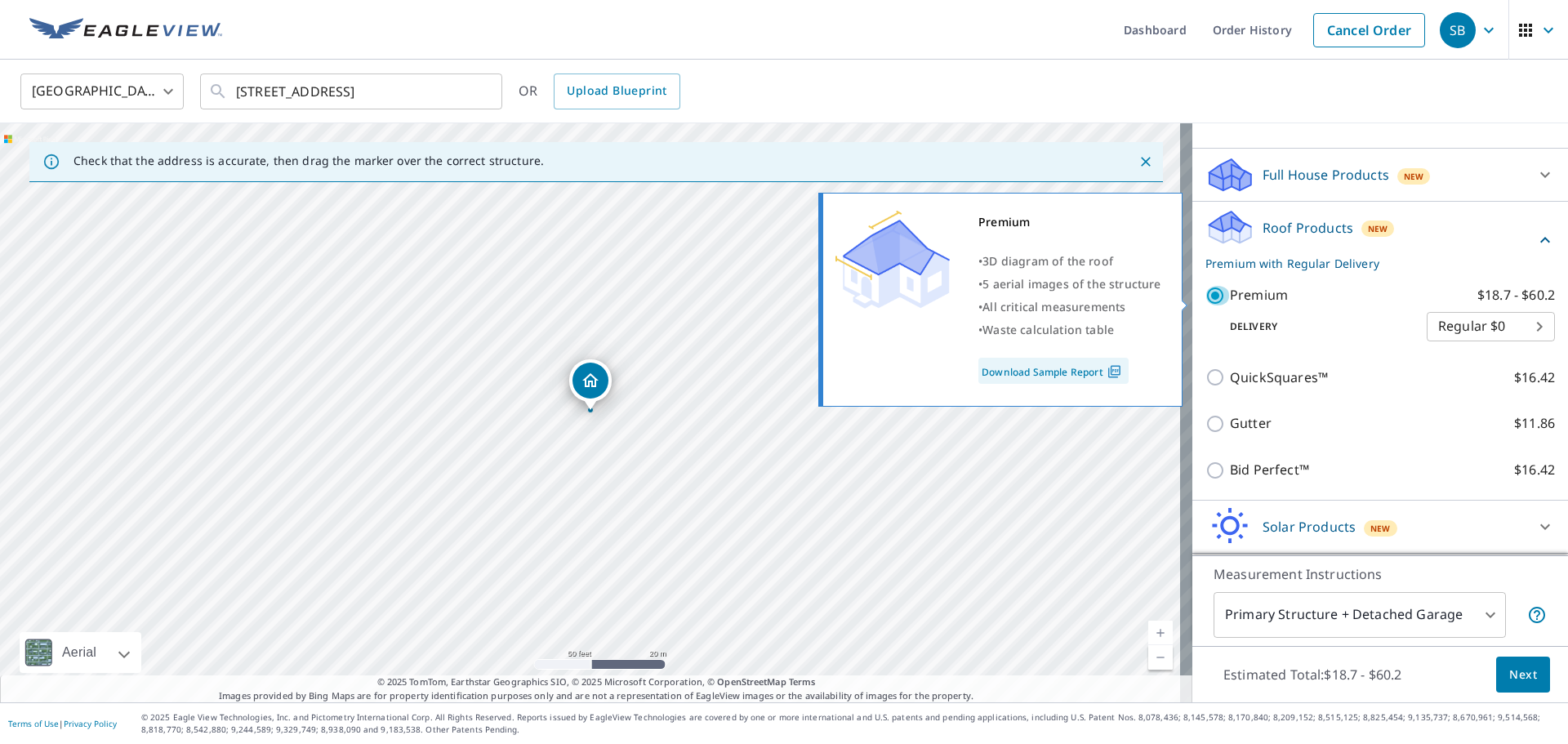
click at [1205, 302] on input "Premium $18.7 - $60.2" at bounding box center [1217, 295] width 25 height 20
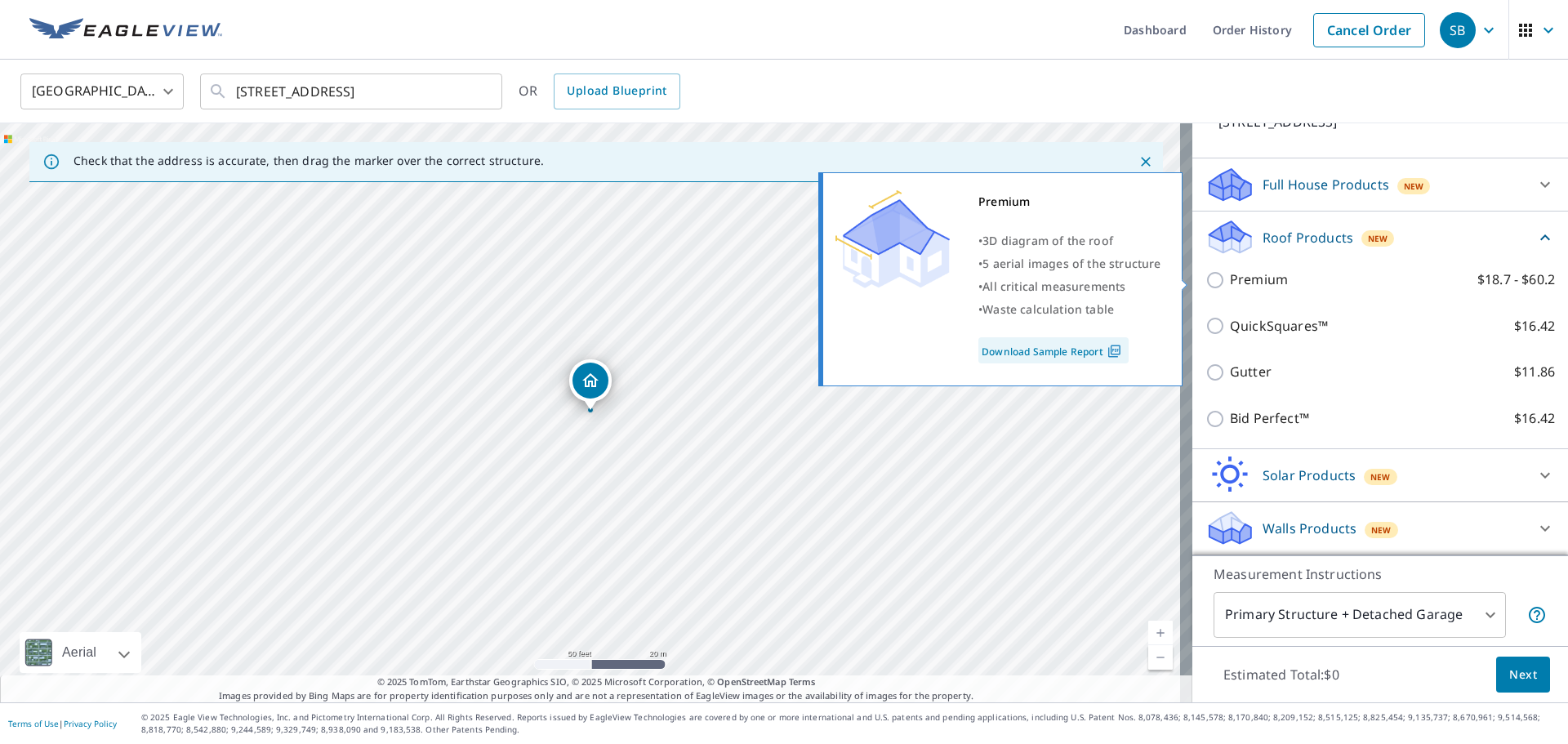
click at [1208, 280] on input "Premium $18.7 - $60.2" at bounding box center [1217, 280] width 25 height 20
checkbox input "true"
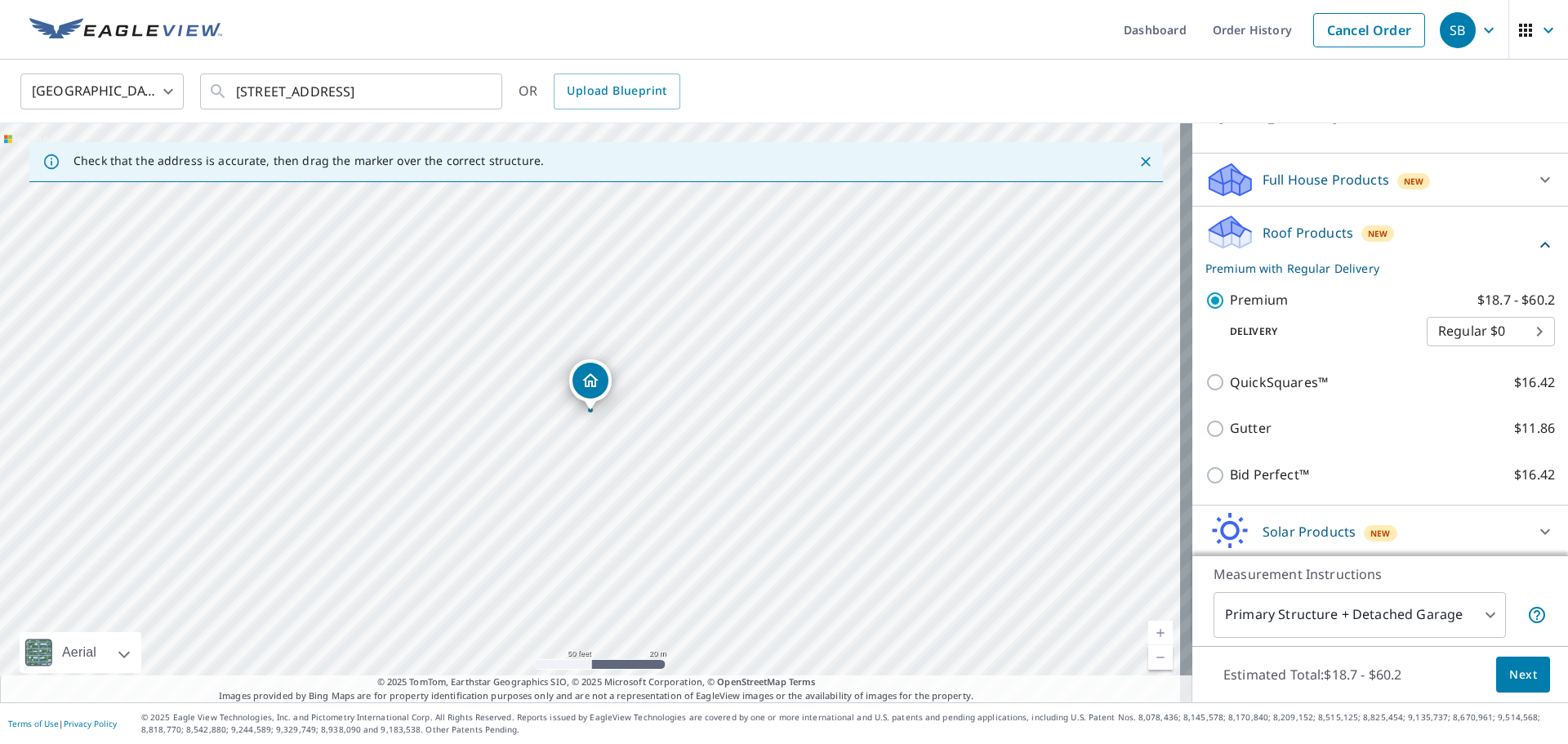
scroll to position [327, 0]
click at [1522, 669] on span "Next" at bounding box center [1523, 675] width 28 height 20
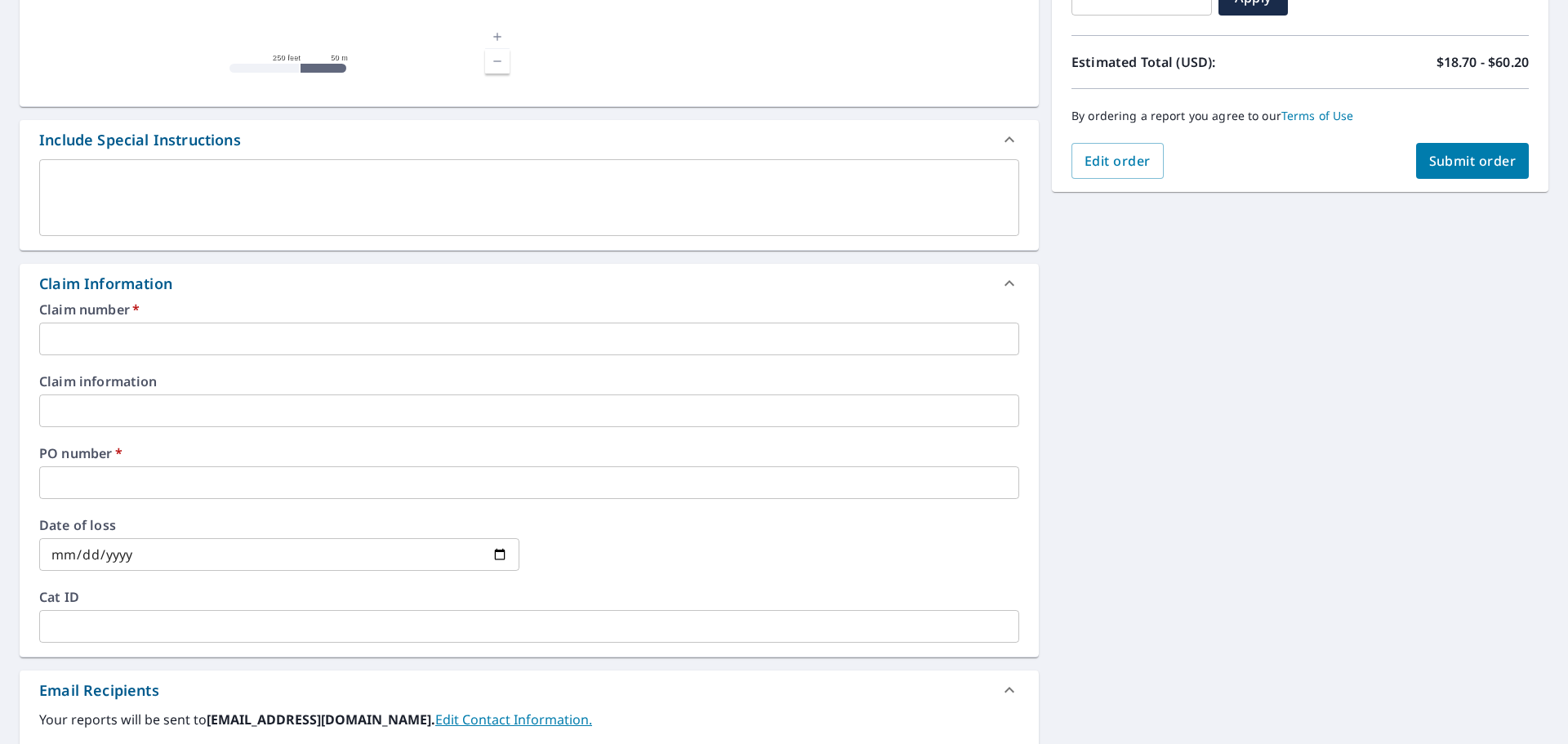
scroll to position [491, 0]
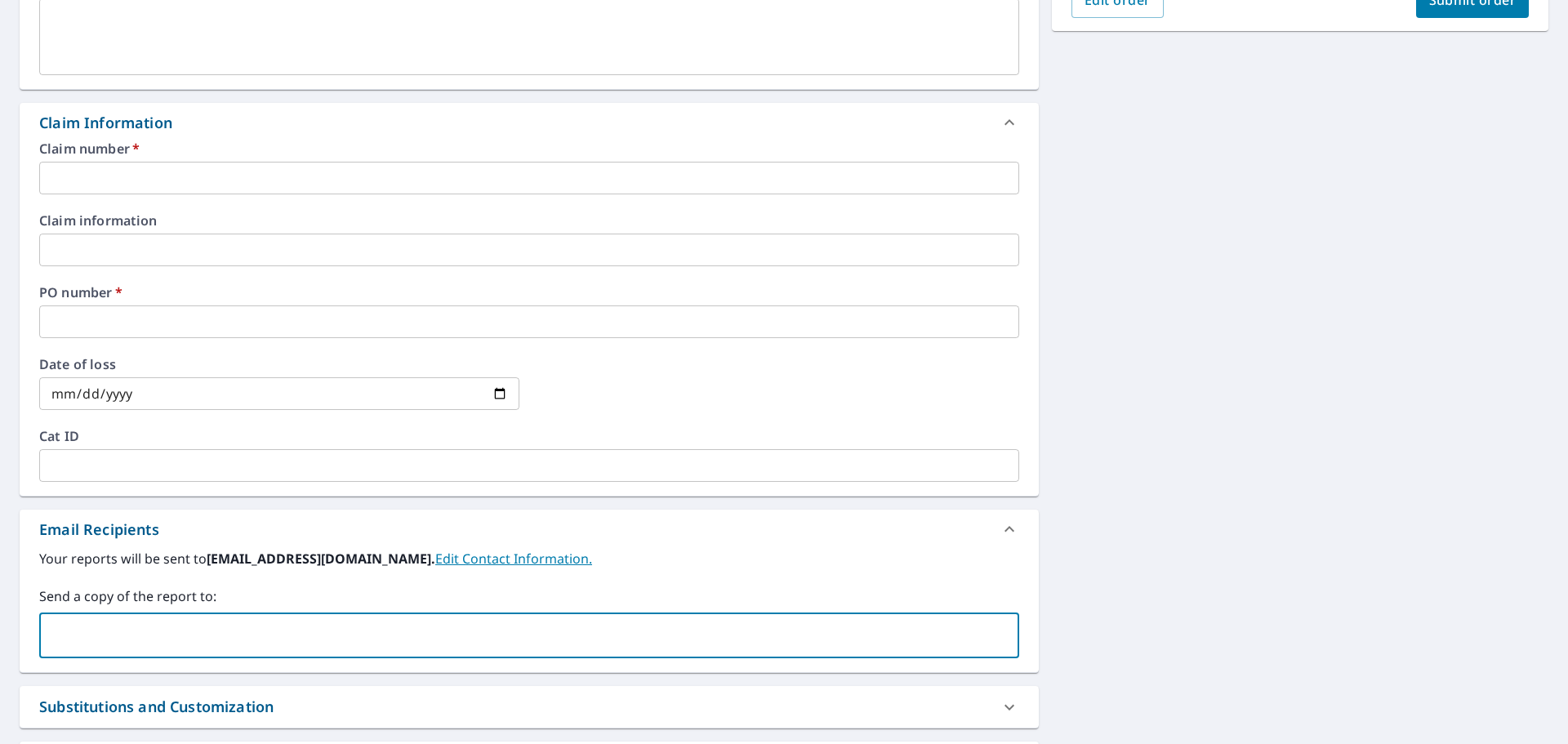
paste input "homecityroofing2428 <[EMAIL_ADDRESS][DOMAIN_NAME]>"
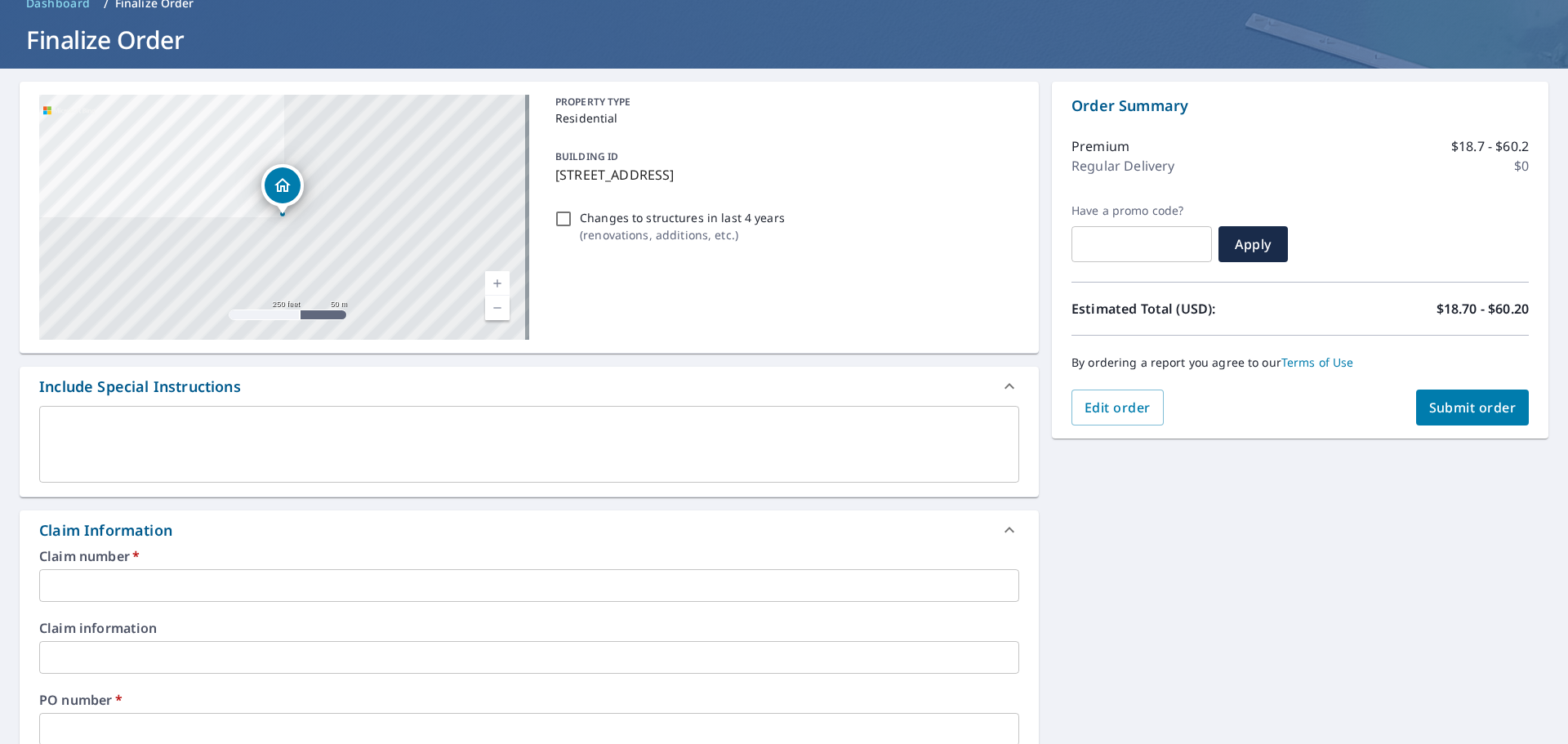
scroll to position [82, 0]
type input "homecityroofing2428 <[EMAIL_ADDRESS][DOMAIN_NAME]>"
drag, startPoint x: 631, startPoint y: 169, endPoint x: 556, endPoint y: 171, distance: 75.0
click at [556, 171] on p "[STREET_ADDRESS]" at bounding box center [784, 175] width 457 height 20
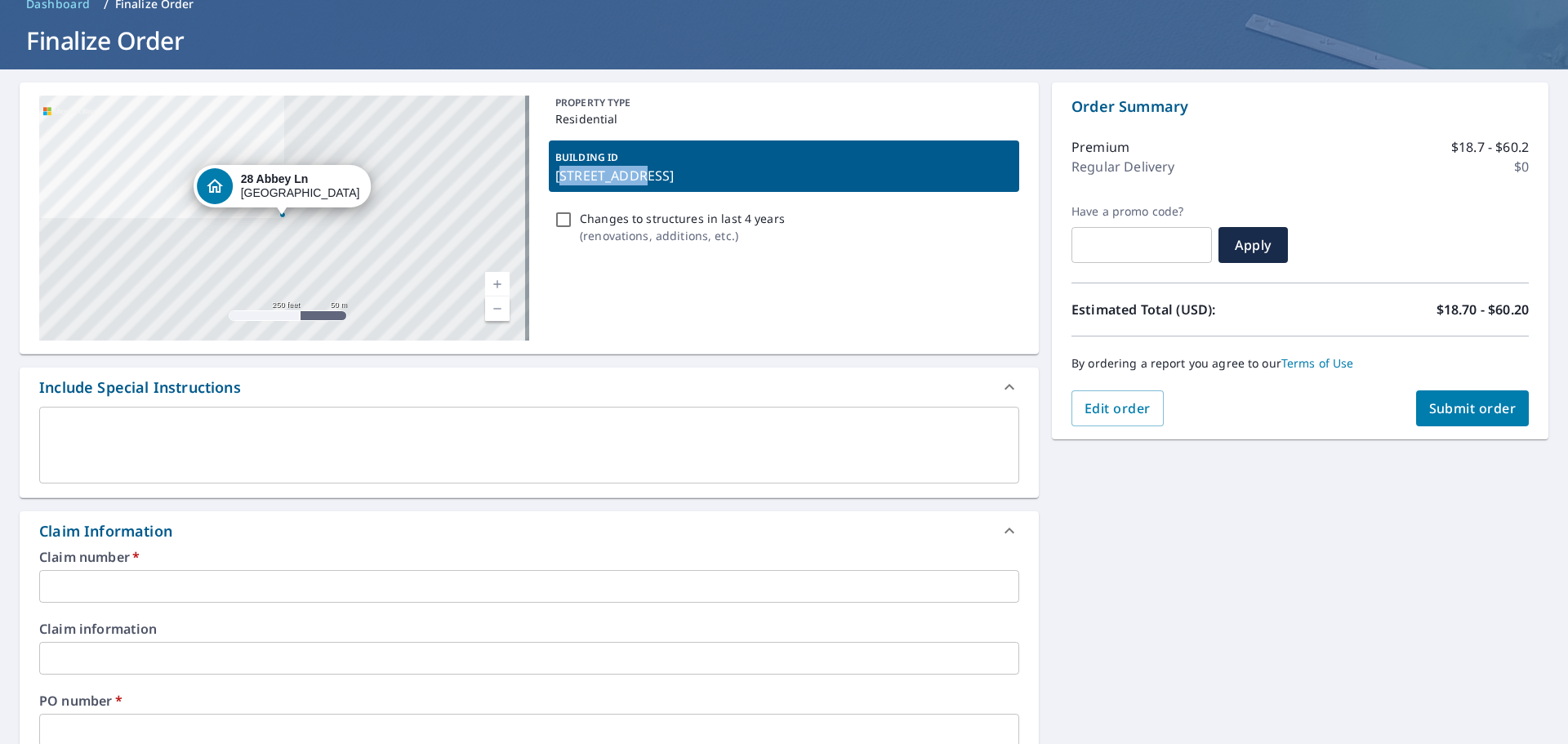
click at [556, 171] on p "[STREET_ADDRESS]" at bounding box center [784, 175] width 457 height 20
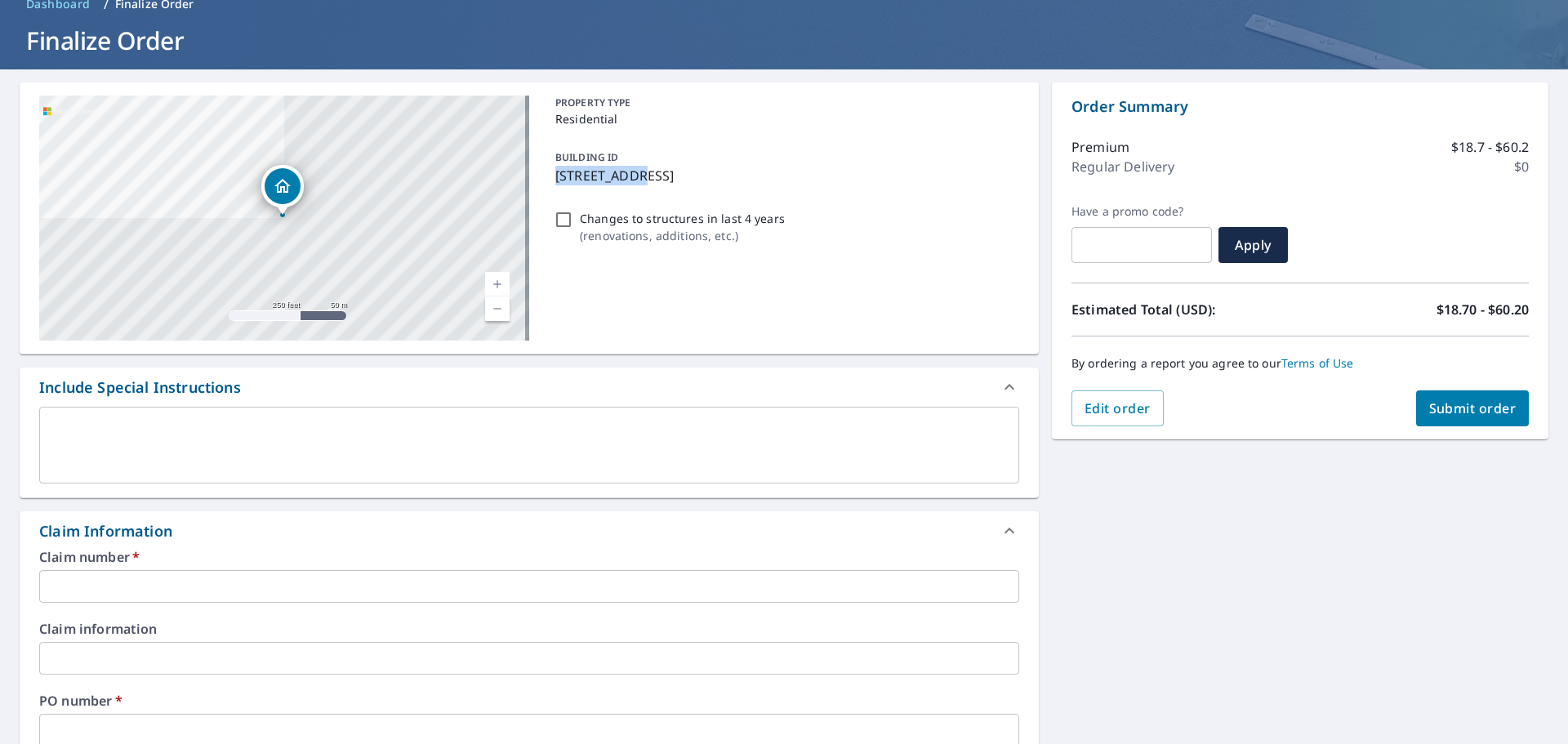
drag, startPoint x: 631, startPoint y: 177, endPoint x: 554, endPoint y: 177, distance: 77.0
click at [555, 177] on p "[STREET_ADDRESS]" at bounding box center [784, 175] width 457 height 20
checkbox input "true"
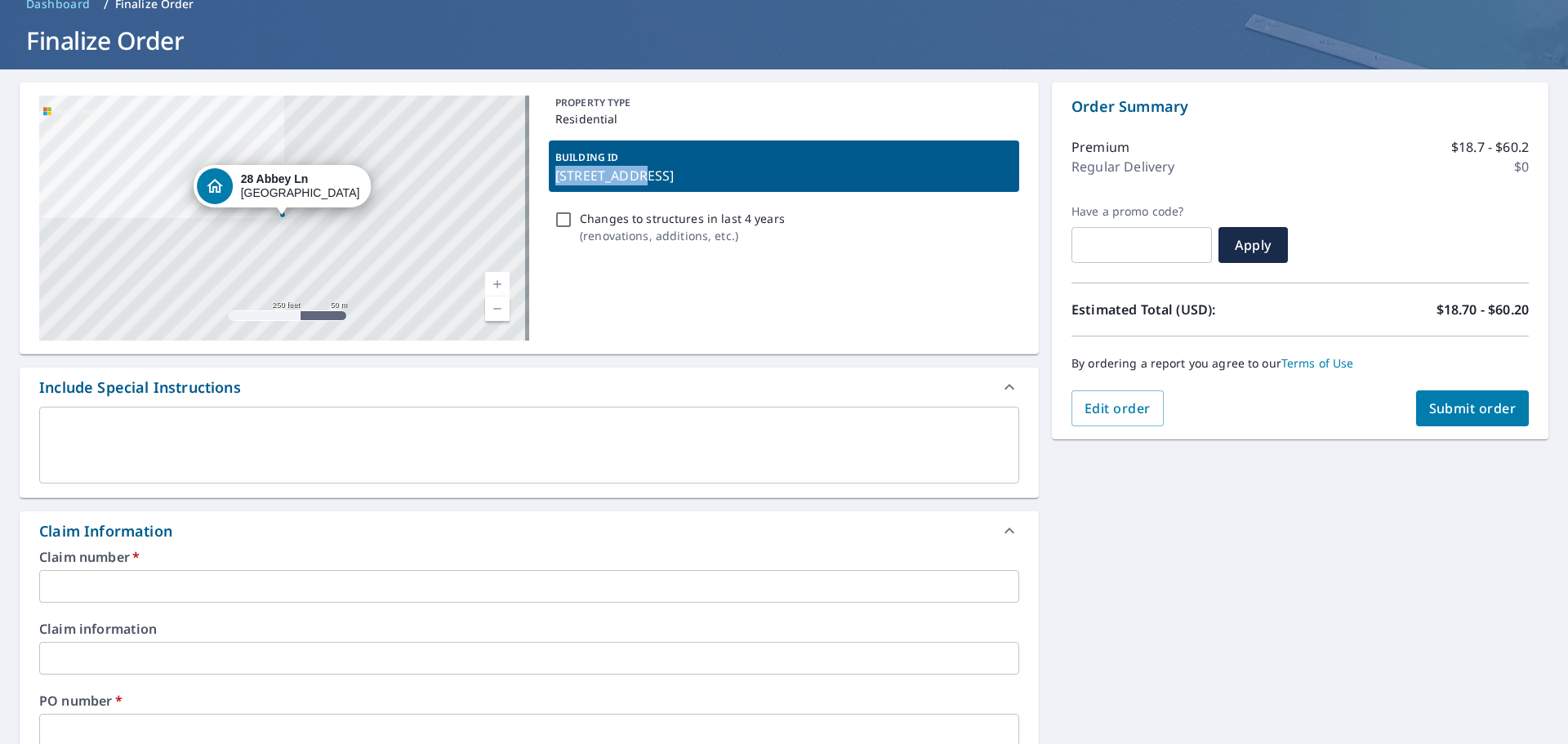
copy p "[STREET_ADDRESS],"
click at [83, 592] on input "text" at bounding box center [529, 587] width 980 height 32
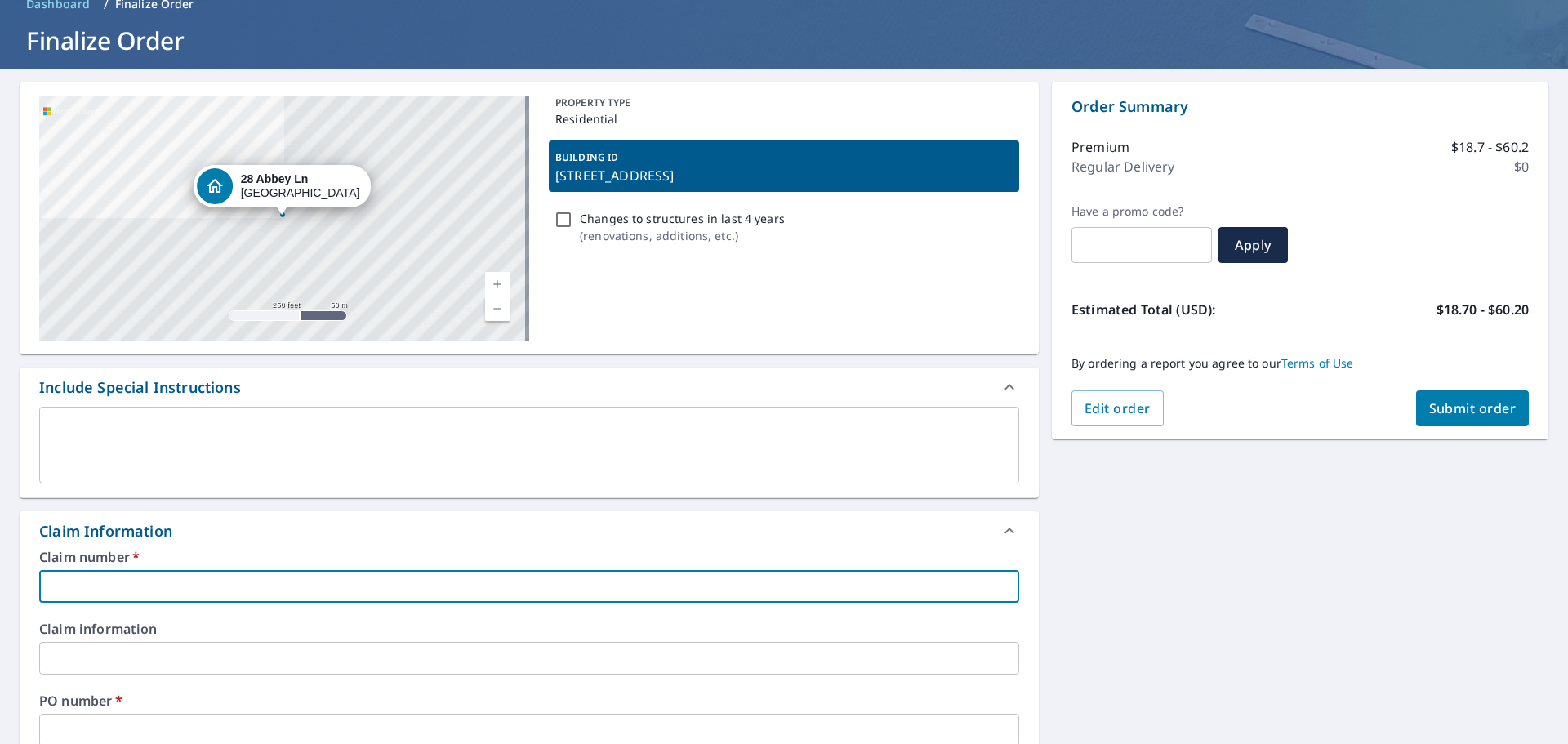
paste input "[STREET_ADDRESS],"
type input "[STREET_ADDRESS],"
checkbox input "true"
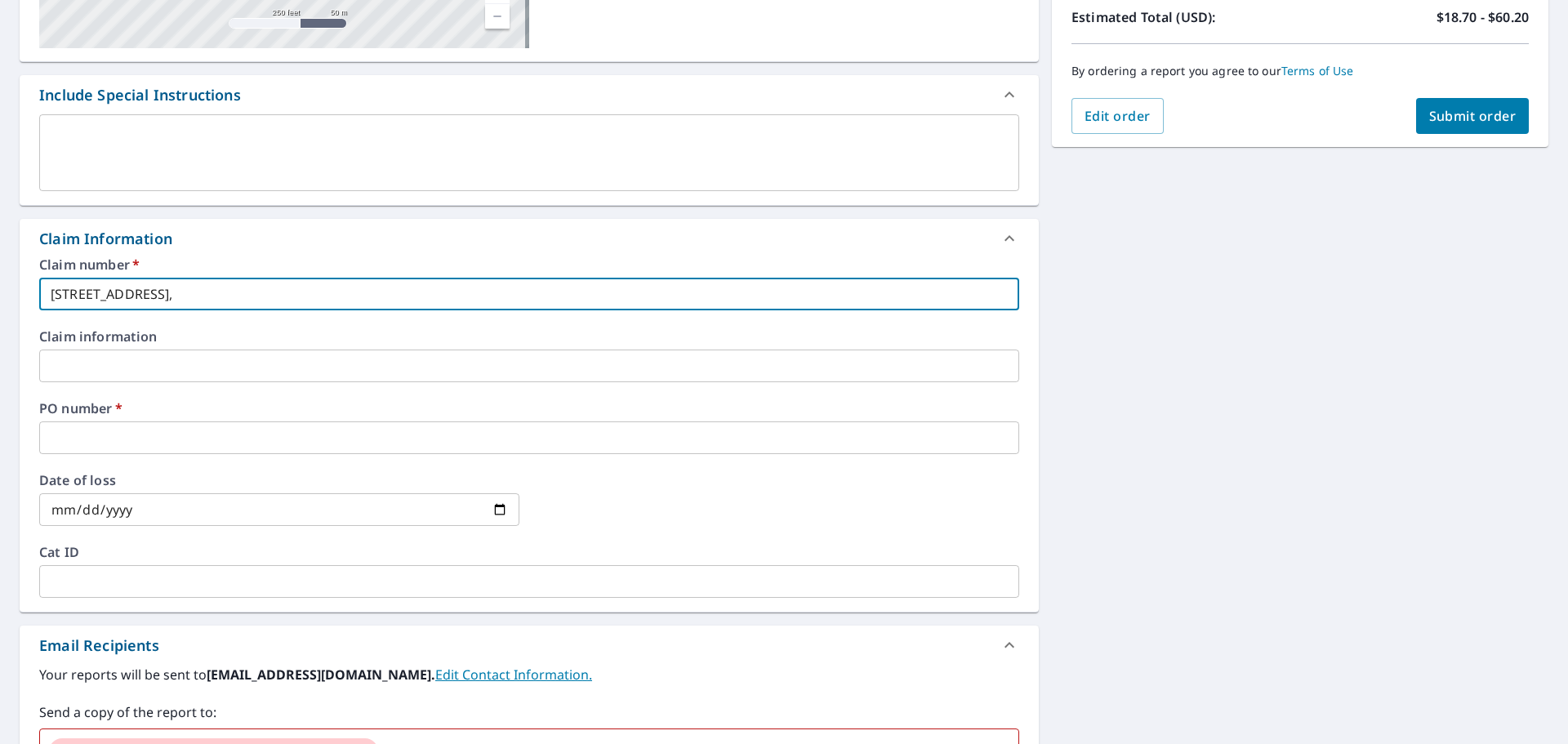
scroll to position [408, 0]
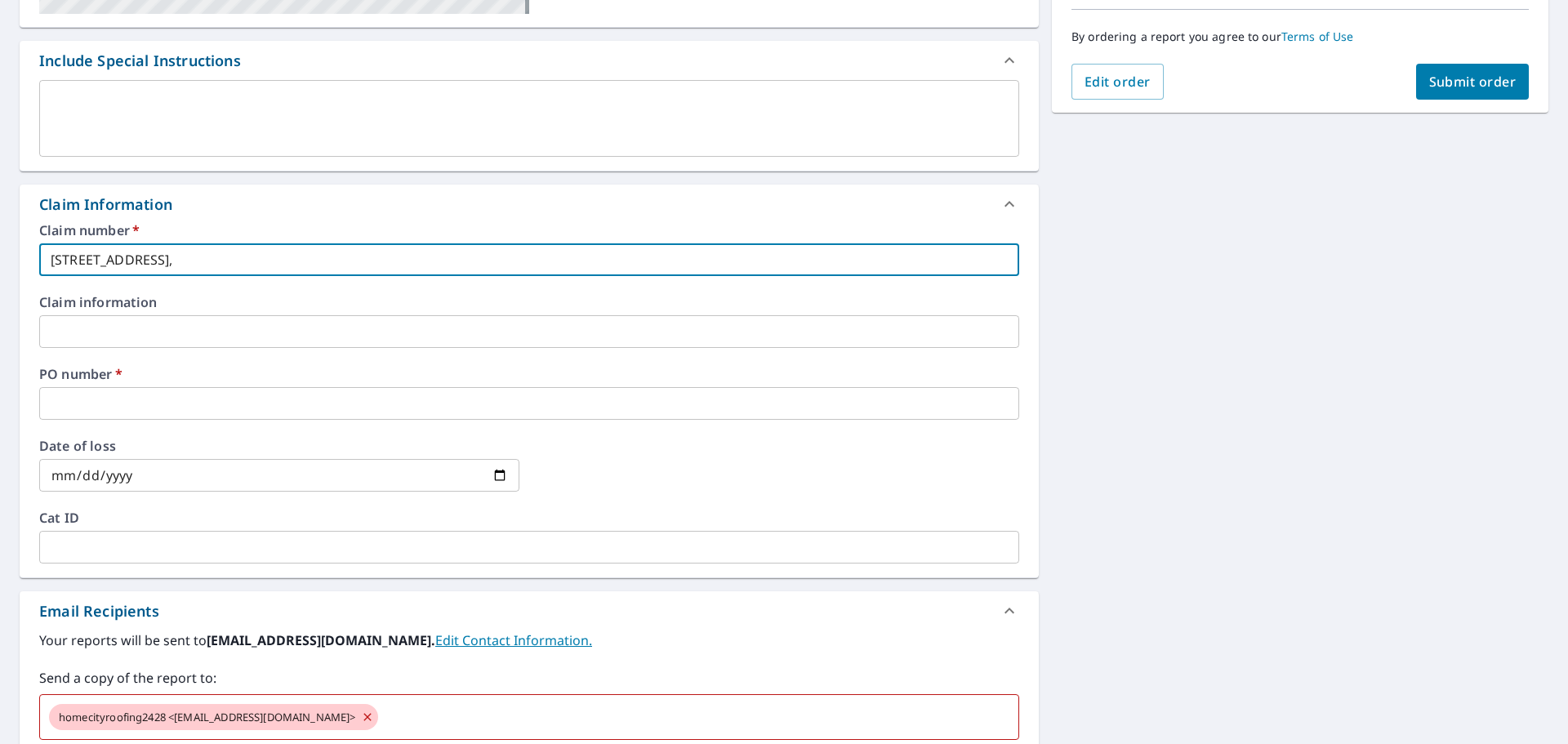
type input "[STREET_ADDRESS],"
click at [86, 409] on input "text" at bounding box center [529, 403] width 980 height 32
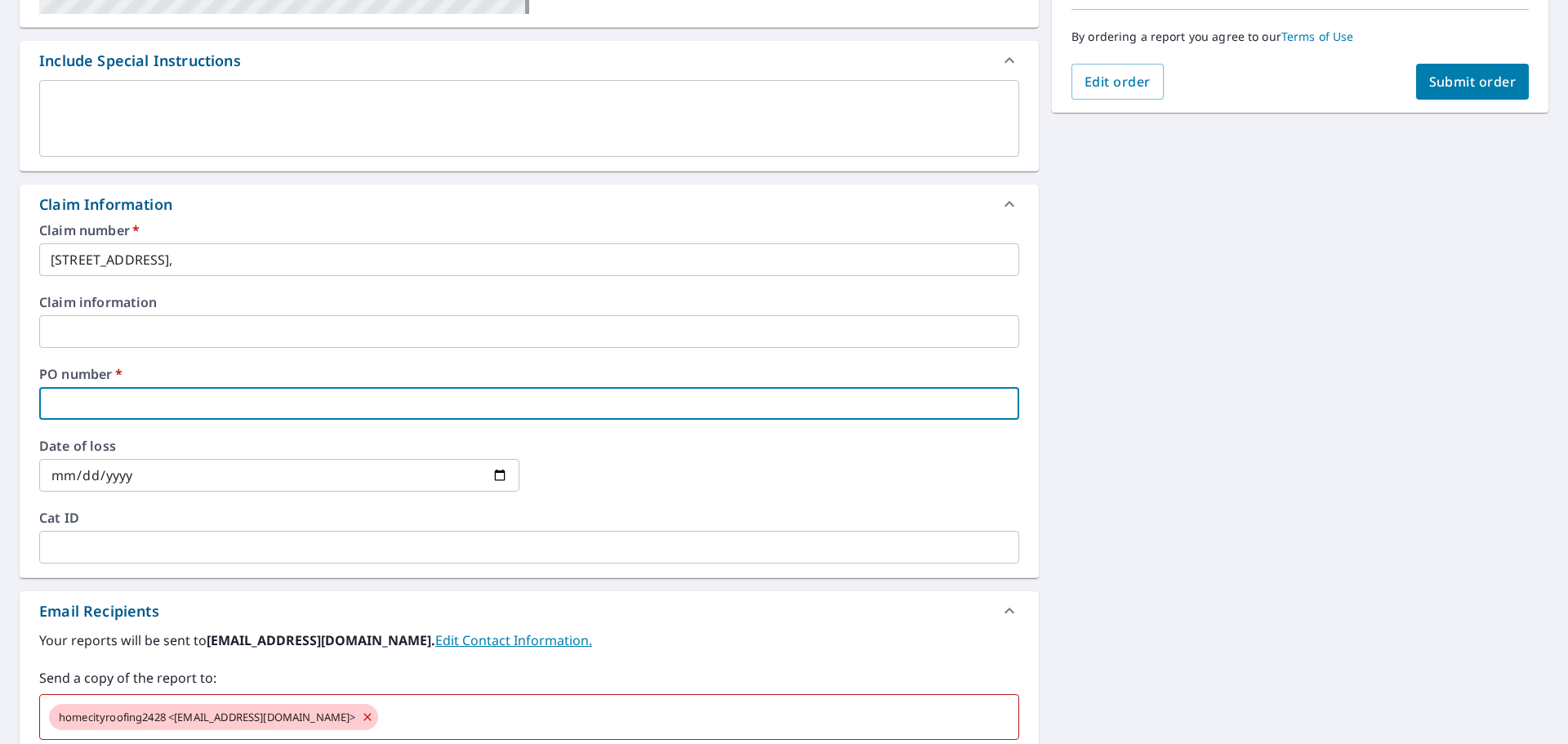
paste input "[STREET_ADDRESS],"
type input "[STREET_ADDRESS],"
checkbox input "true"
type input "[STREET_ADDRESS],"
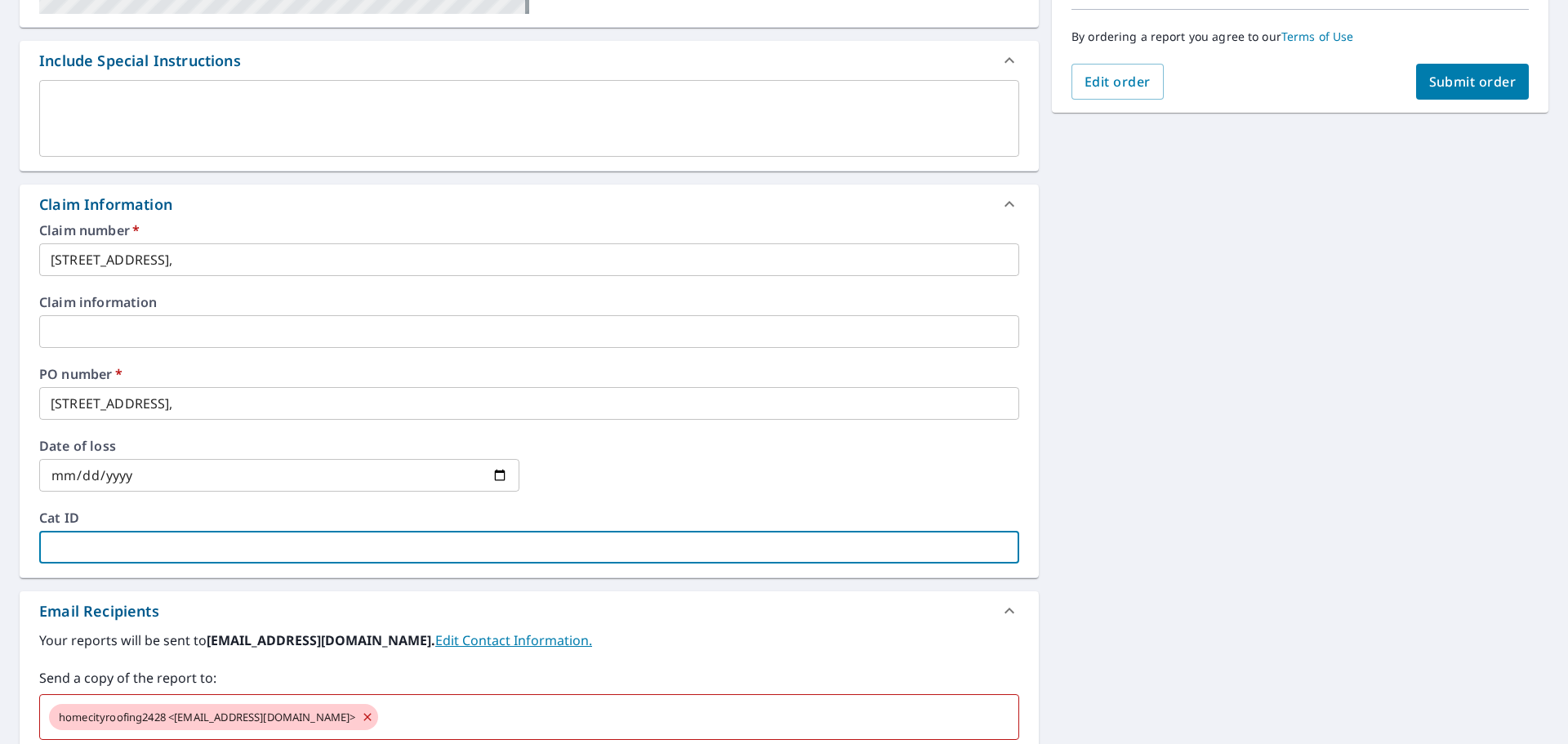
click at [542, 535] on input "text" at bounding box center [529, 548] width 980 height 32
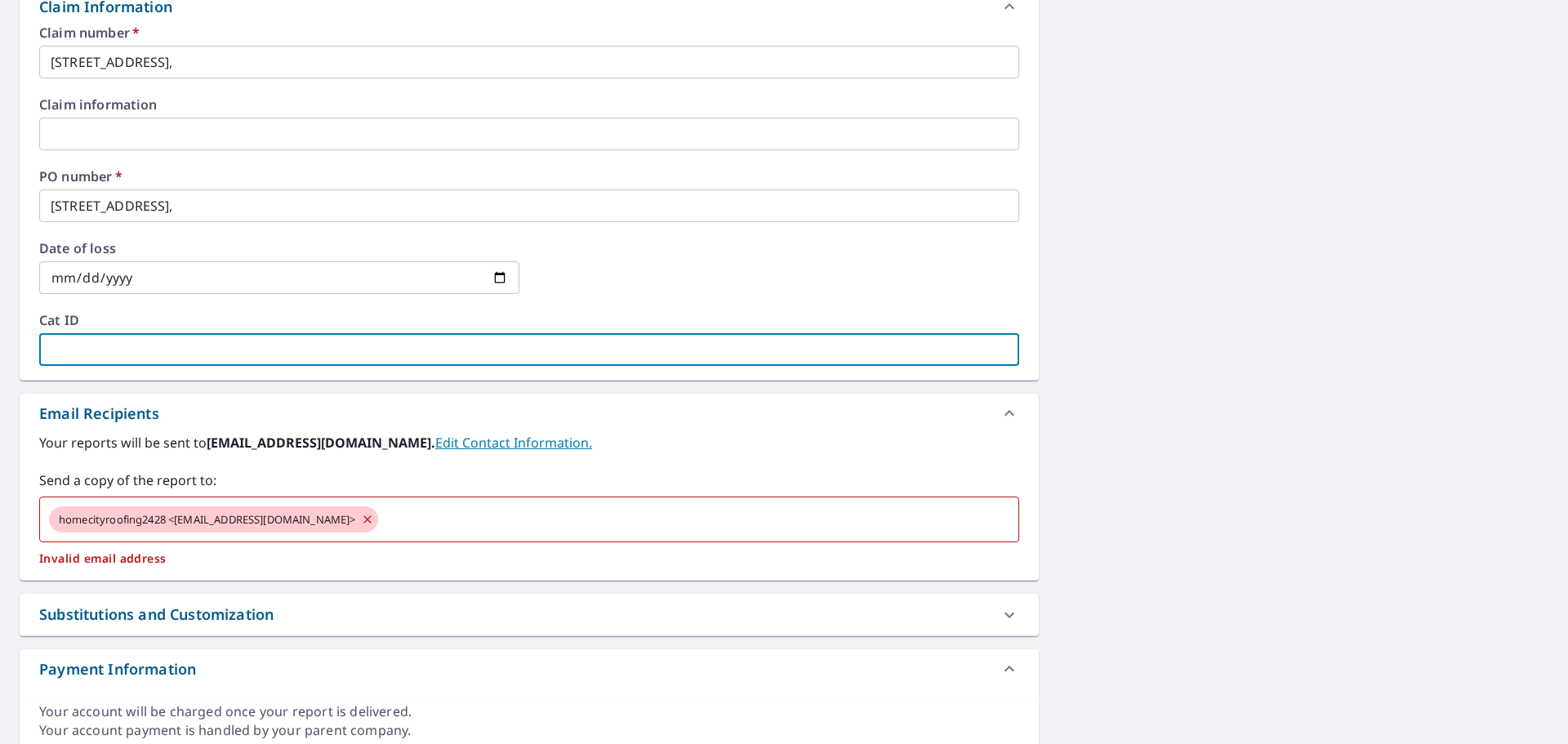
scroll to position [671, 0]
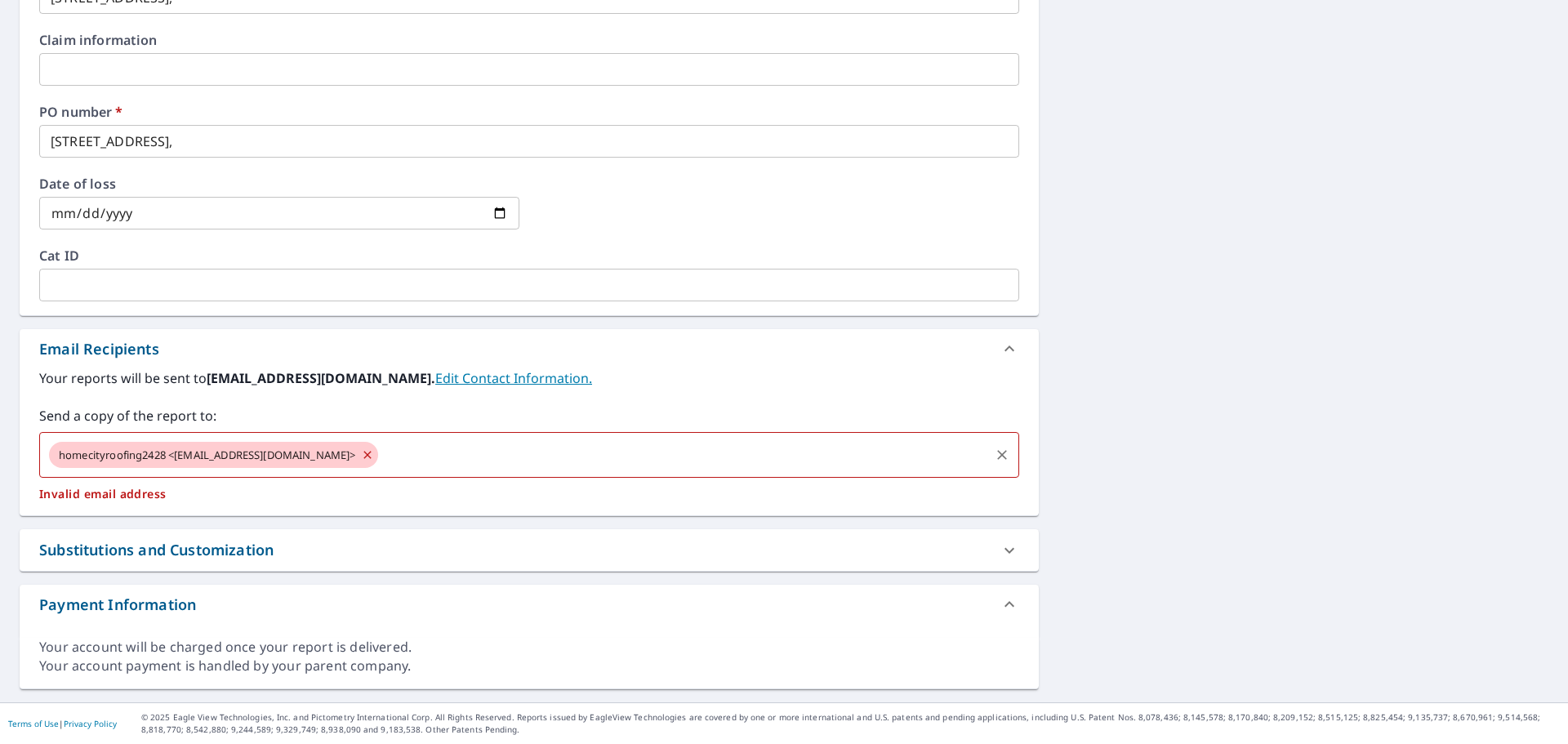
click at [421, 459] on input "text" at bounding box center [684, 455] width 607 height 31
click at [173, 451] on span "homecityroofing2428 <[EMAIL_ADDRESS][DOMAIN_NAME]>" at bounding box center [207, 456] width 317 height 15
click at [371, 455] on icon at bounding box center [367, 455] width 13 height 18
checkbox input "true"
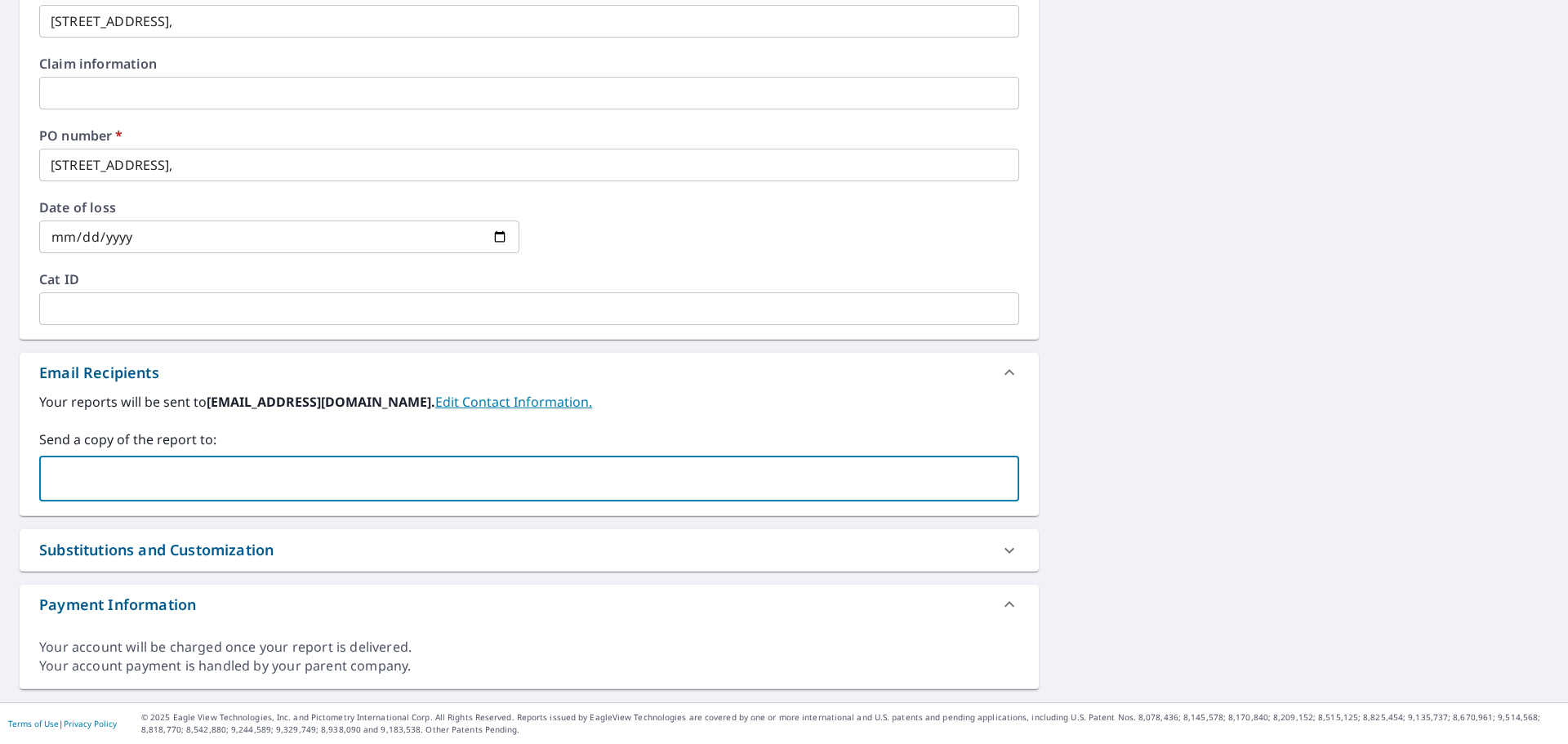
scroll to position [647, 0]
paste input "[STREET_ADDRESS],"
type input "[STREET_ADDRESS],"
drag, startPoint x: 144, startPoint y: 474, endPoint x: 35, endPoint y: 465, distance: 109.4
click at [35, 465] on div "Your reports will be sent to [EMAIL_ADDRESS][DOMAIN_NAME]. Edit Contact Informa…" at bounding box center [529, 453] width 1019 height 123
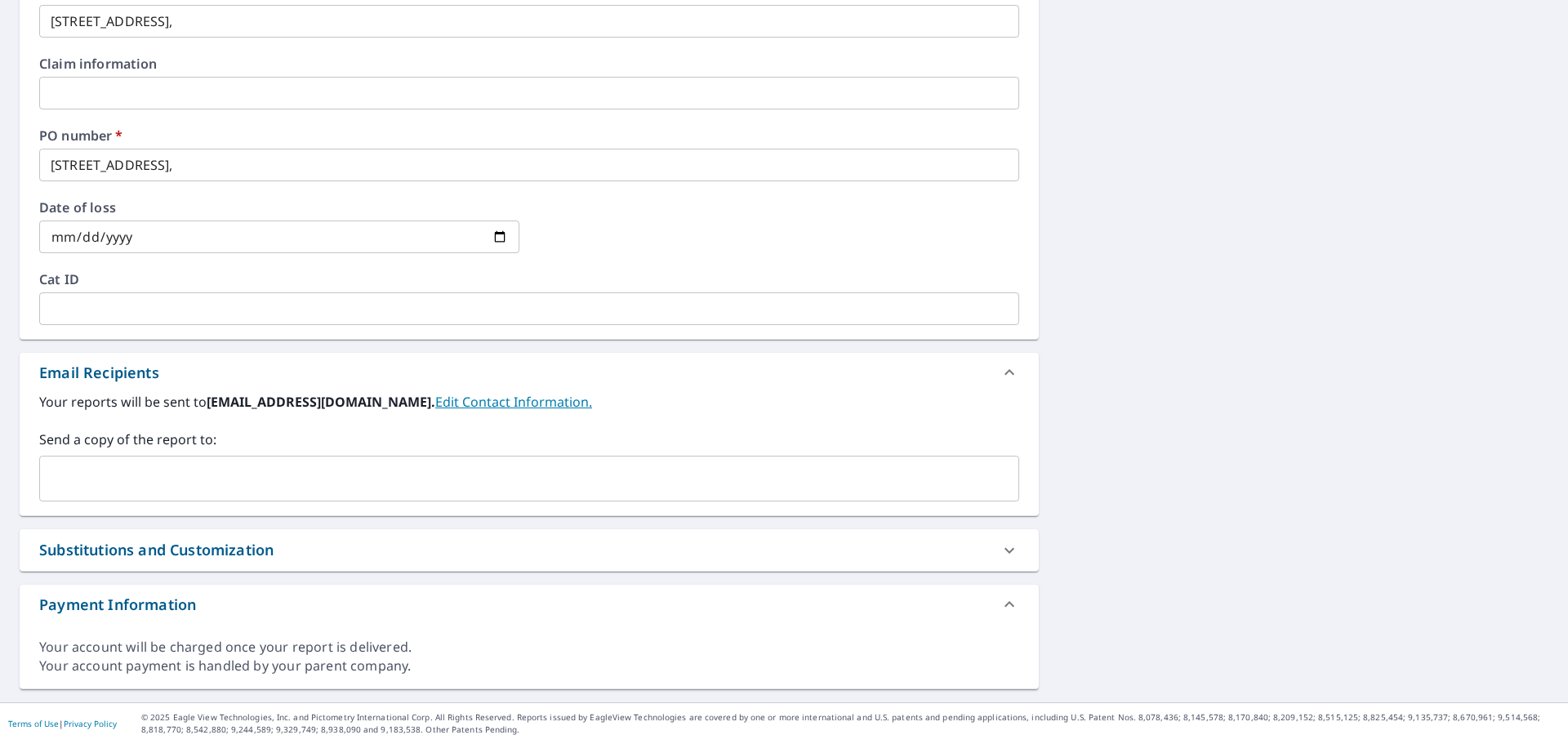
click at [141, 484] on input "text" at bounding box center [517, 479] width 941 height 31
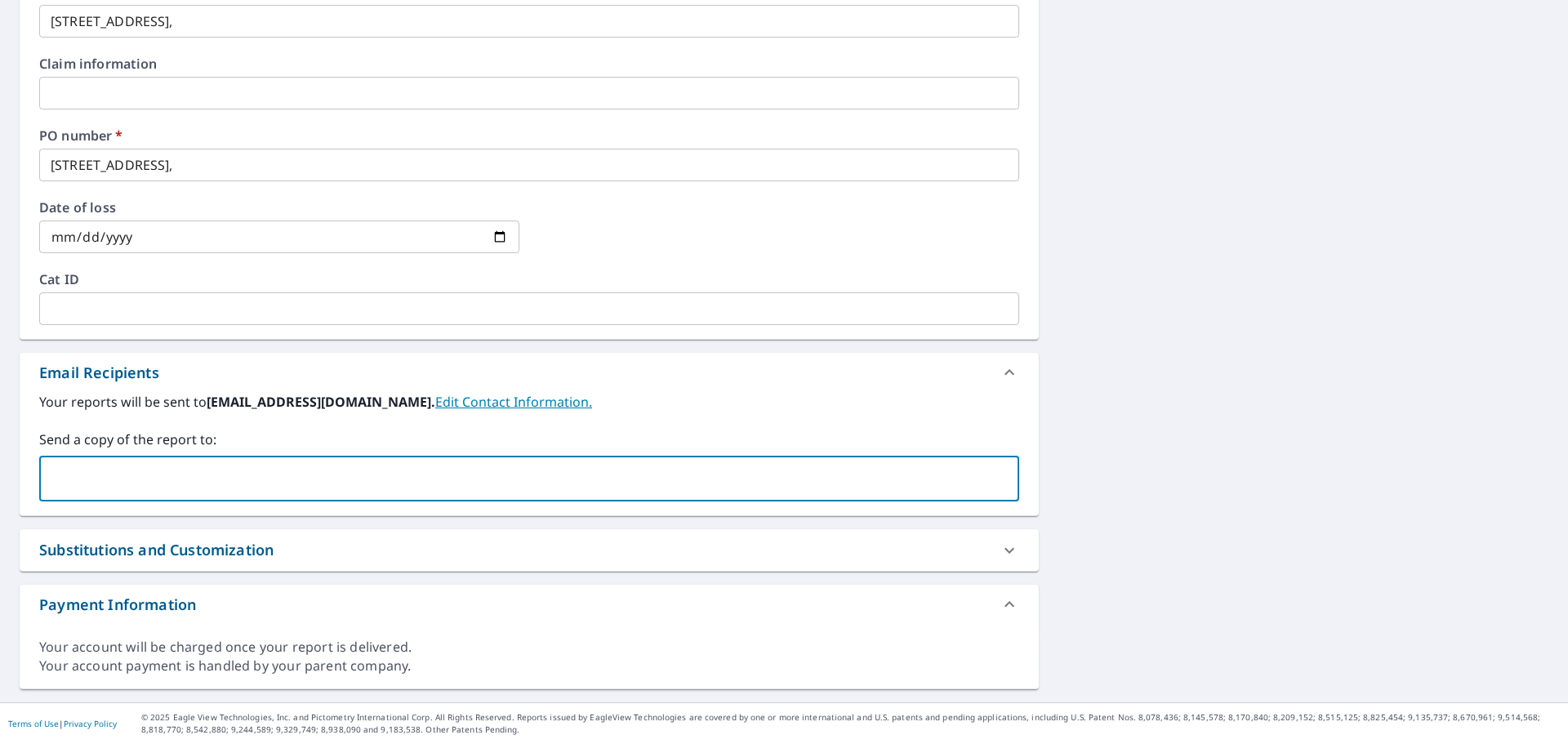
paste input "homecityroofing2428 <[EMAIL_ADDRESS][DOMAIN_NAME]>"
drag, startPoint x: 198, startPoint y: 478, endPoint x: 48, endPoint y: 474, distance: 150.1
click at [48, 474] on input "homecityroofing2428 <[EMAIL_ADDRESS][DOMAIN_NAME]>" at bounding box center [517, 479] width 941 height 31
click at [280, 474] on input "[EMAIL_ADDRESS][DOMAIN_NAME]>" at bounding box center [517, 479] width 941 height 31
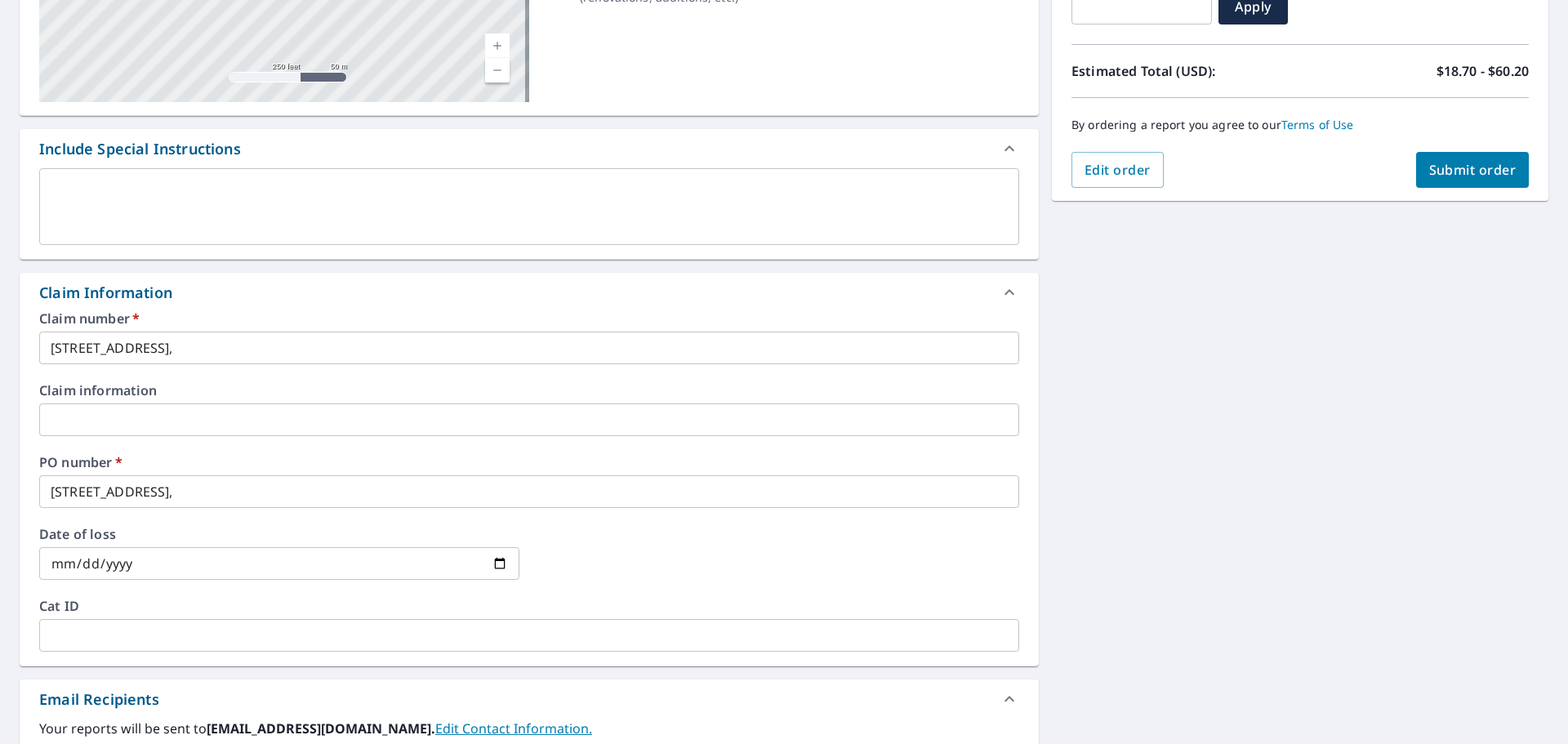
type input "[EMAIL_ADDRESS][DOMAIN_NAME]"
click at [1470, 176] on span "Submit order" at bounding box center [1472, 169] width 88 height 18
checkbox input "true"
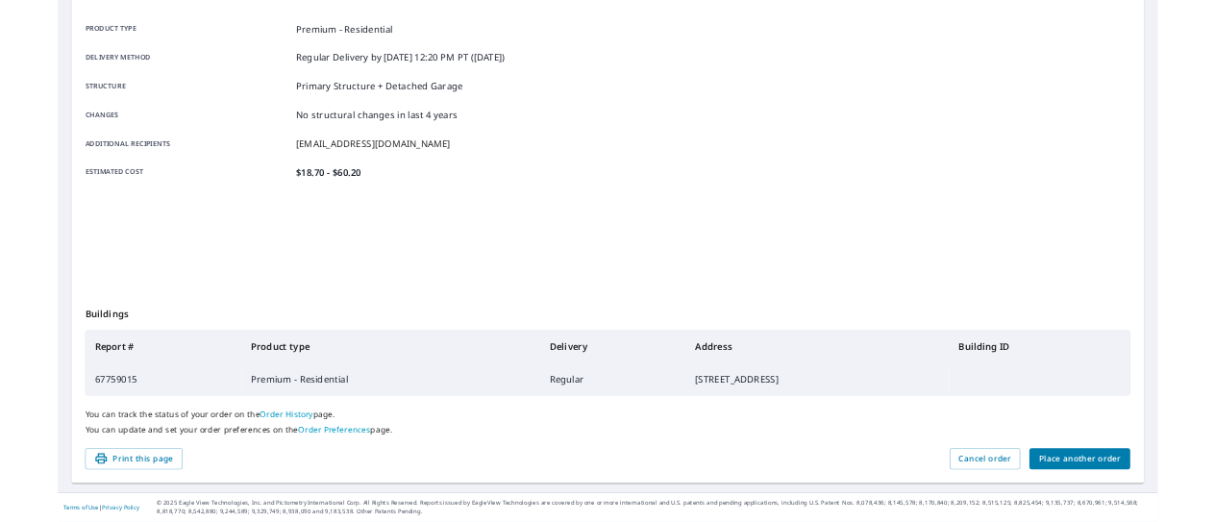
scroll to position [256, 0]
